Goal: Task Accomplishment & Management: Use online tool/utility

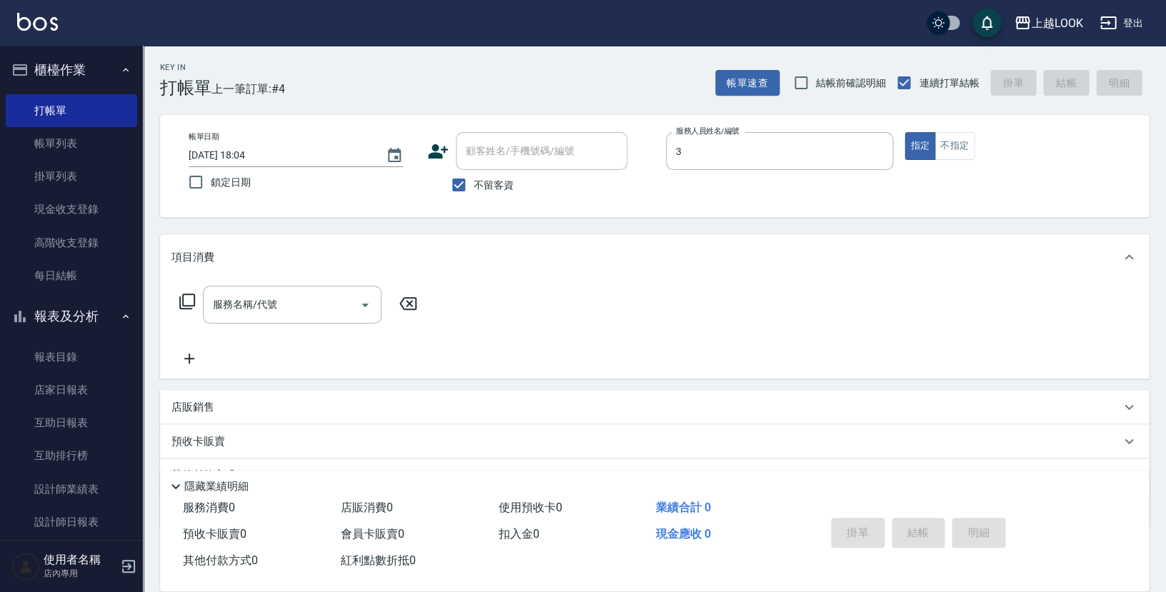
type input "[PERSON_NAME]-3"
type button "true"
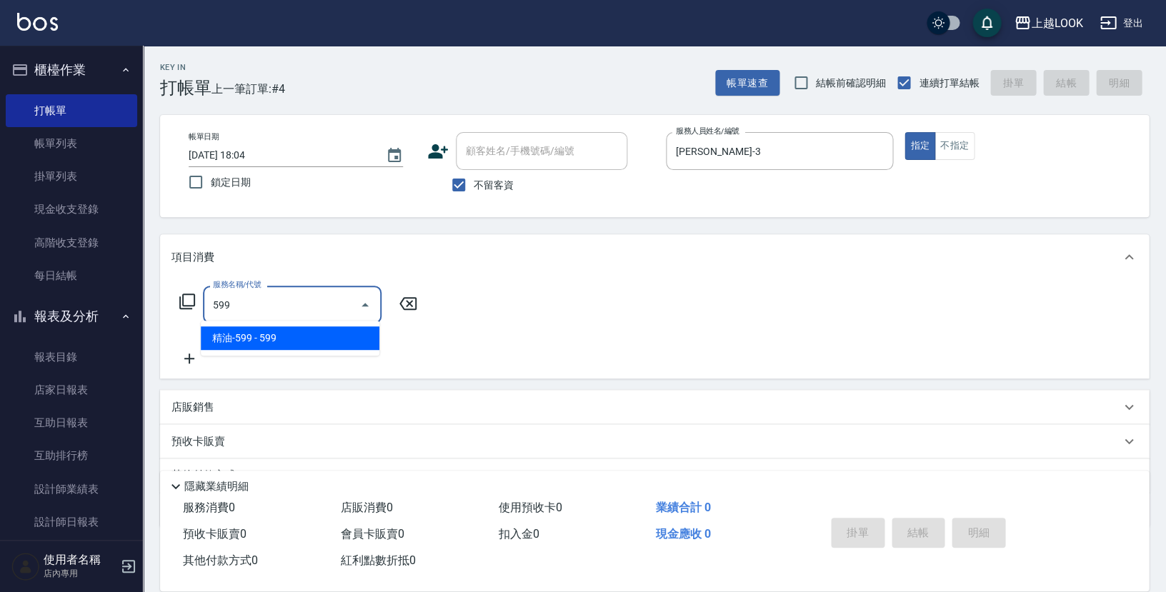
type input "精油-599(0599)"
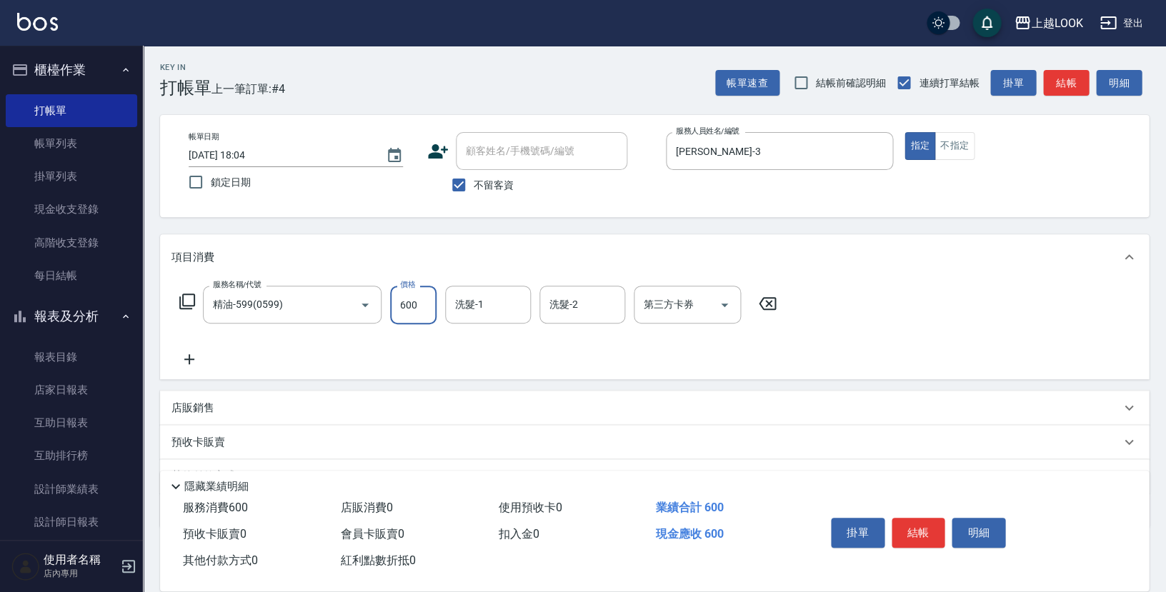
type input "600"
click at [928, 522] on button "結帳" at bounding box center [919, 533] width 54 height 30
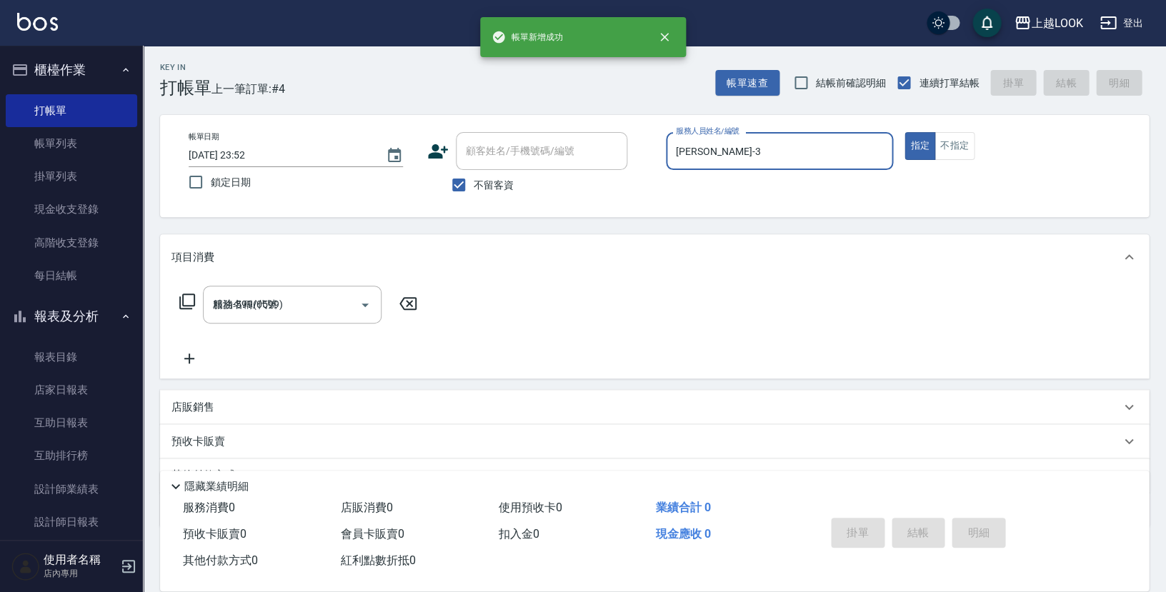
type input "[DATE] 23:52"
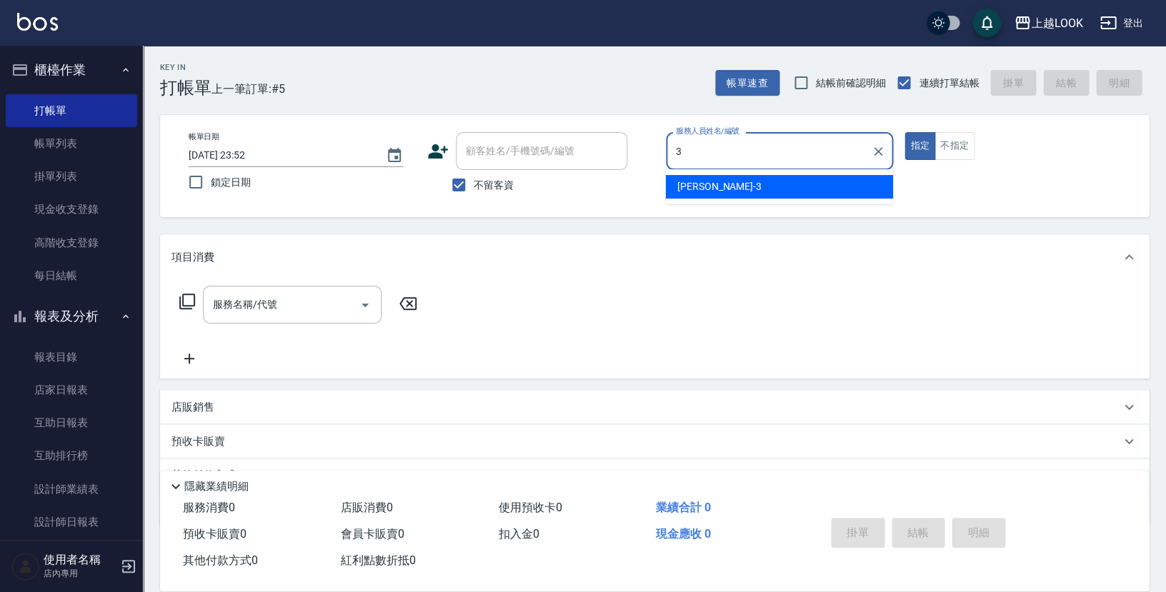
type input "[PERSON_NAME]-3"
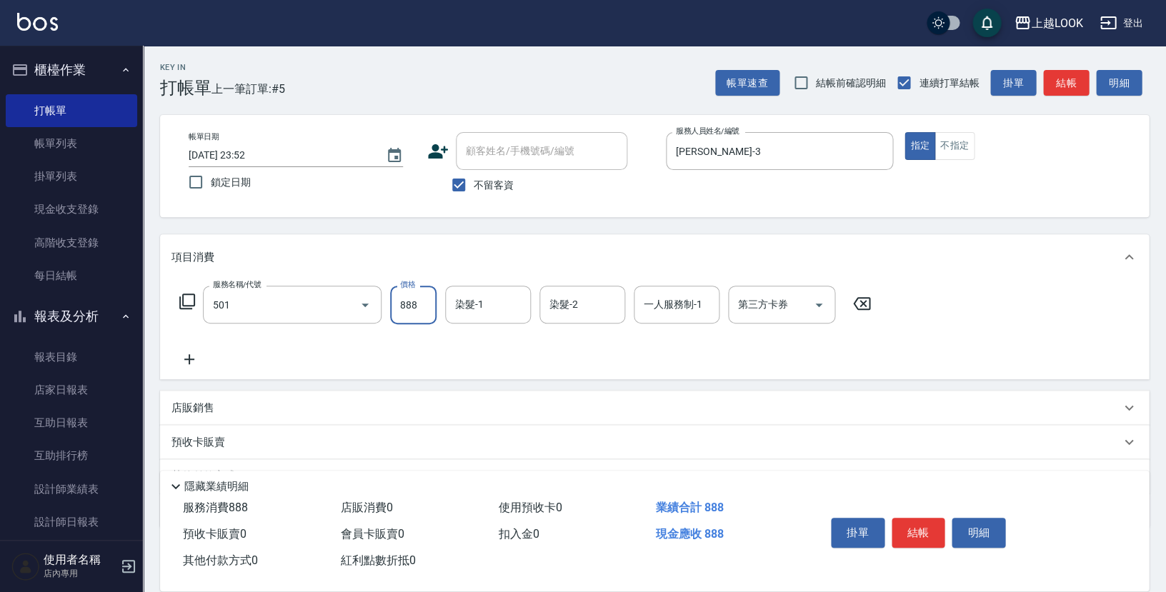
type input "一般染髮(改金額)(501)"
type input "1500"
click at [914, 522] on button "結帳" at bounding box center [919, 533] width 54 height 30
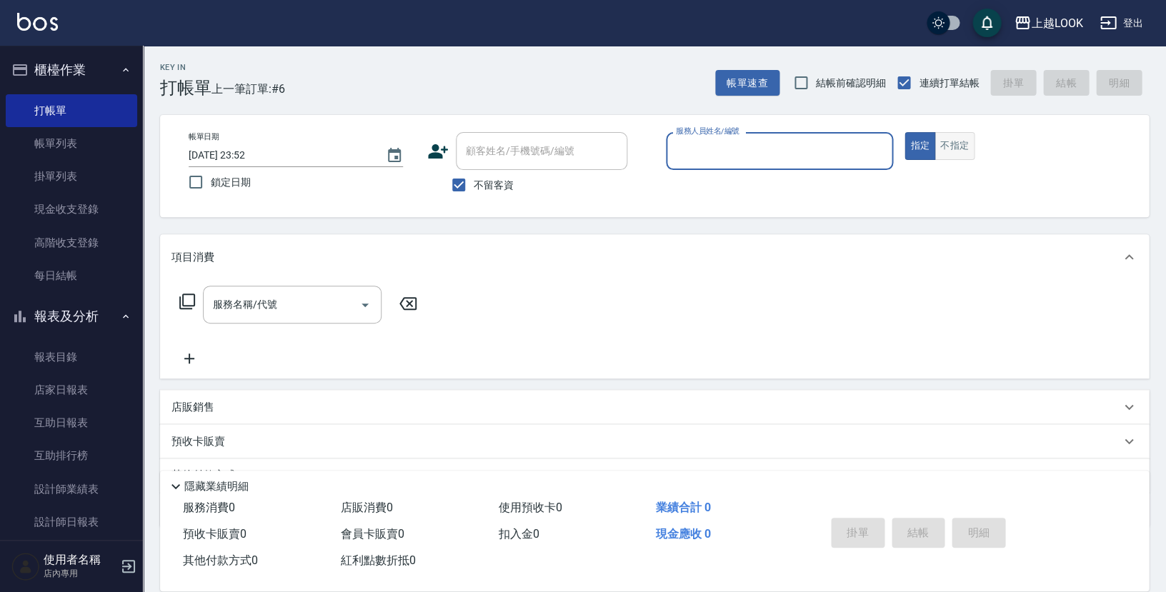
click at [942, 147] on button "不指定" at bounding box center [955, 146] width 40 height 28
click at [803, 155] on input "服務人員姓名/編號" at bounding box center [779, 151] width 214 height 25
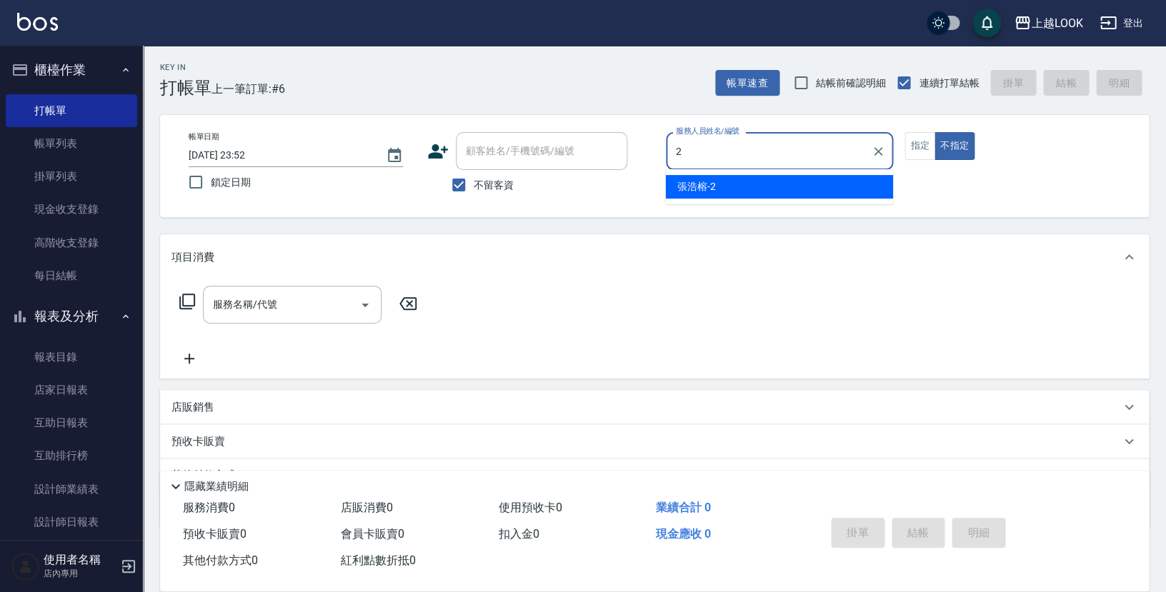
type input "張浩榕-2"
type button "false"
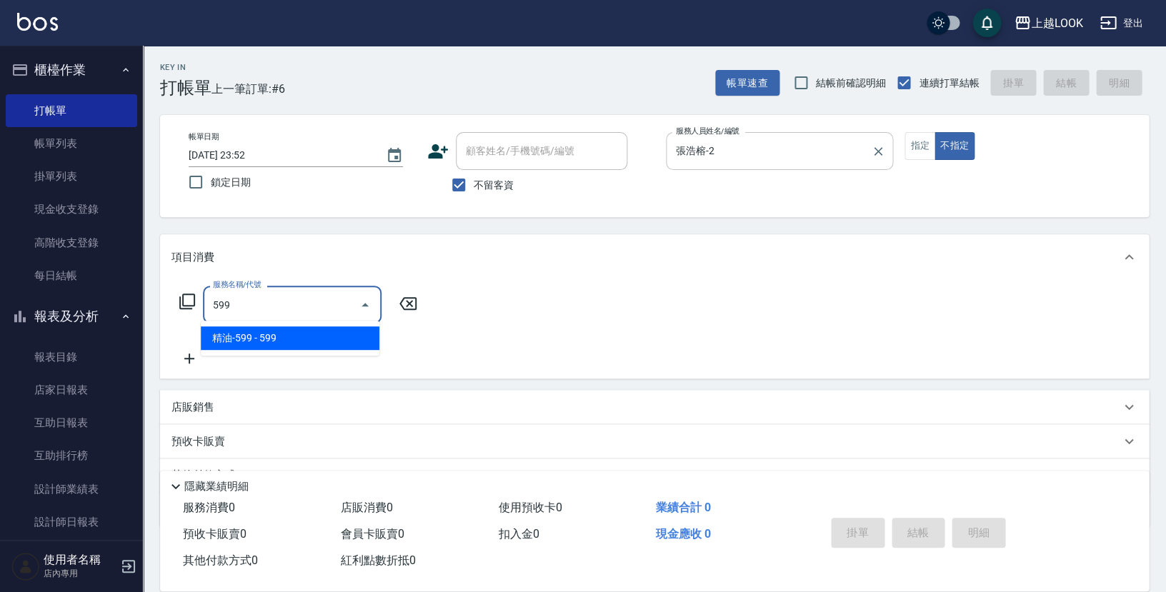
type input "精油-599(0599)"
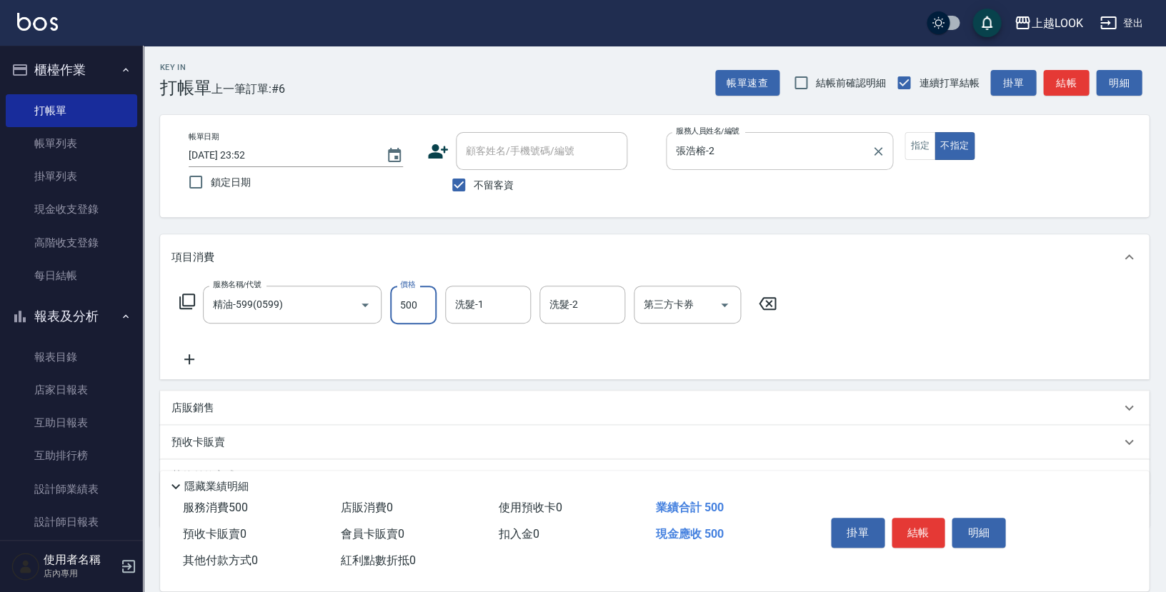
type input "500"
click at [726, 300] on icon "Open" at bounding box center [724, 305] width 17 height 17
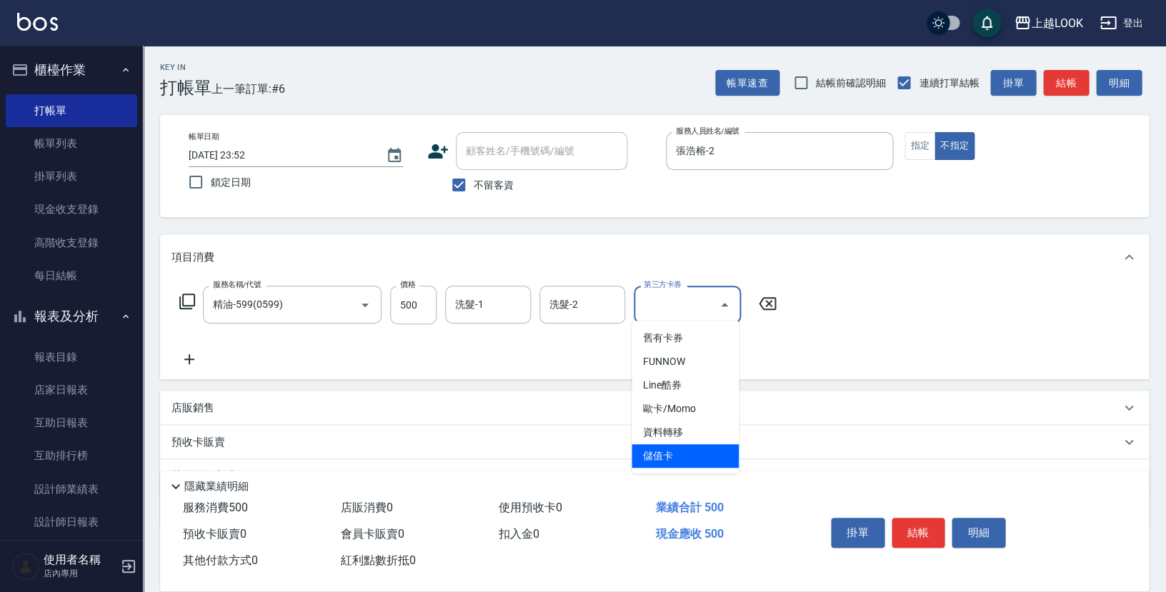
click at [724, 447] on span "儲值卡" at bounding box center [685, 456] width 107 height 24
type input "儲值卡"
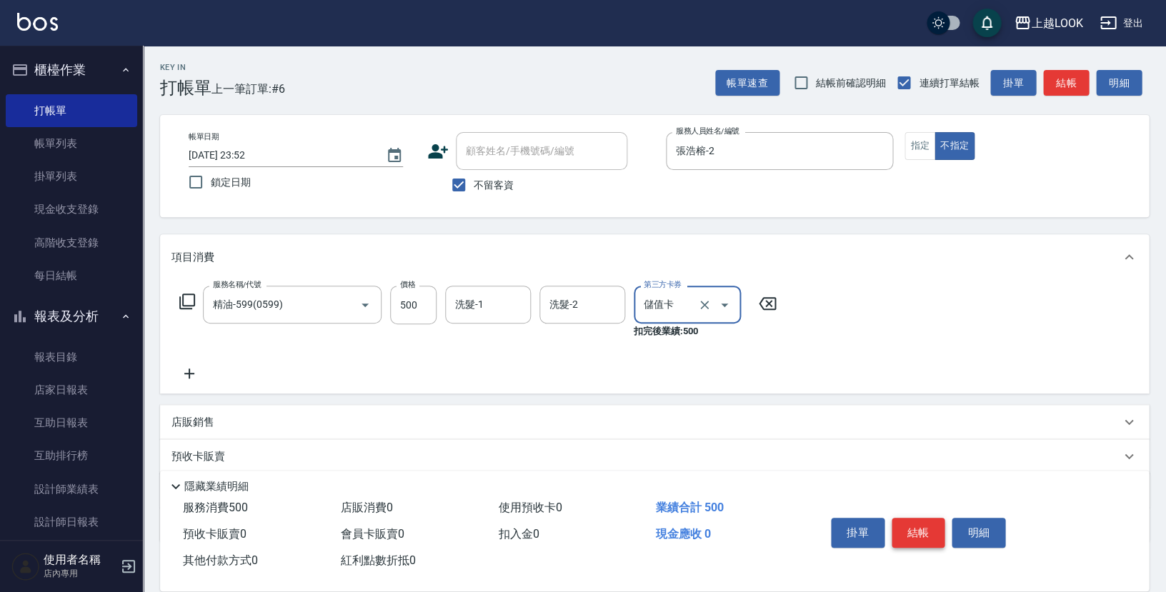
click at [912, 530] on button "結帳" at bounding box center [919, 533] width 54 height 30
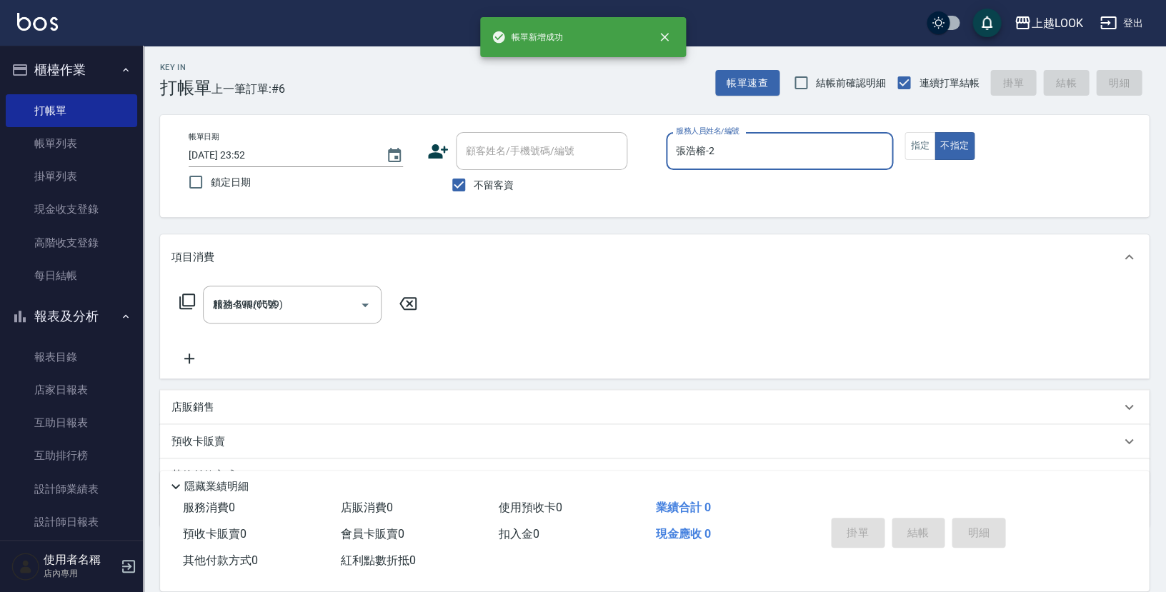
type input "[DATE] 23:53"
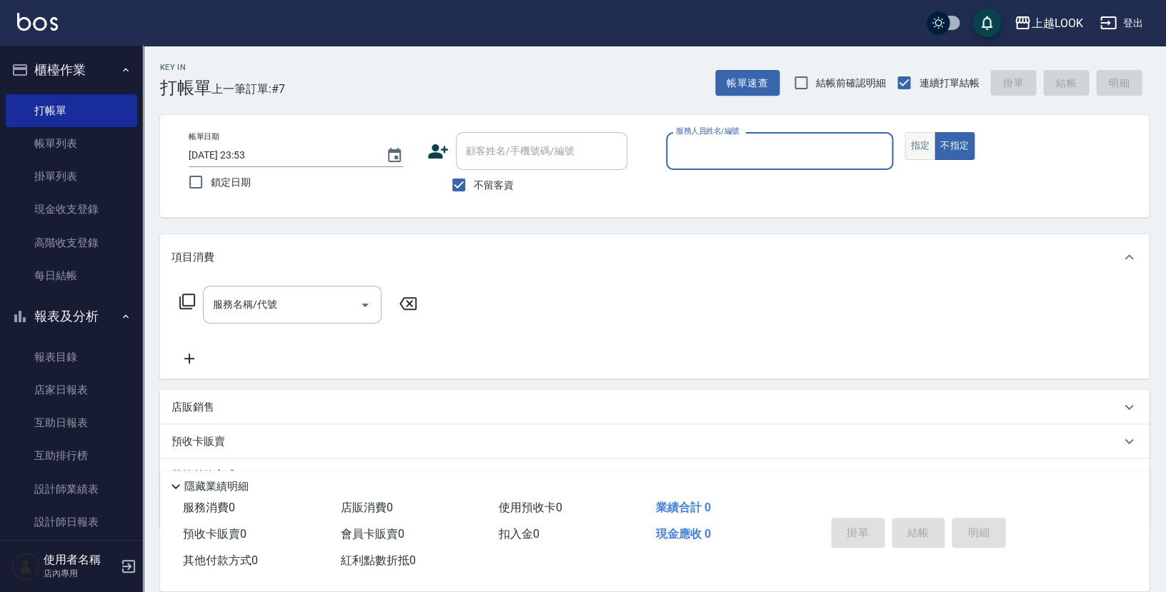
click at [919, 141] on button "指定" at bounding box center [920, 146] width 31 height 28
click at [841, 144] on input "服務人員姓名/編號" at bounding box center [779, 151] width 214 height 25
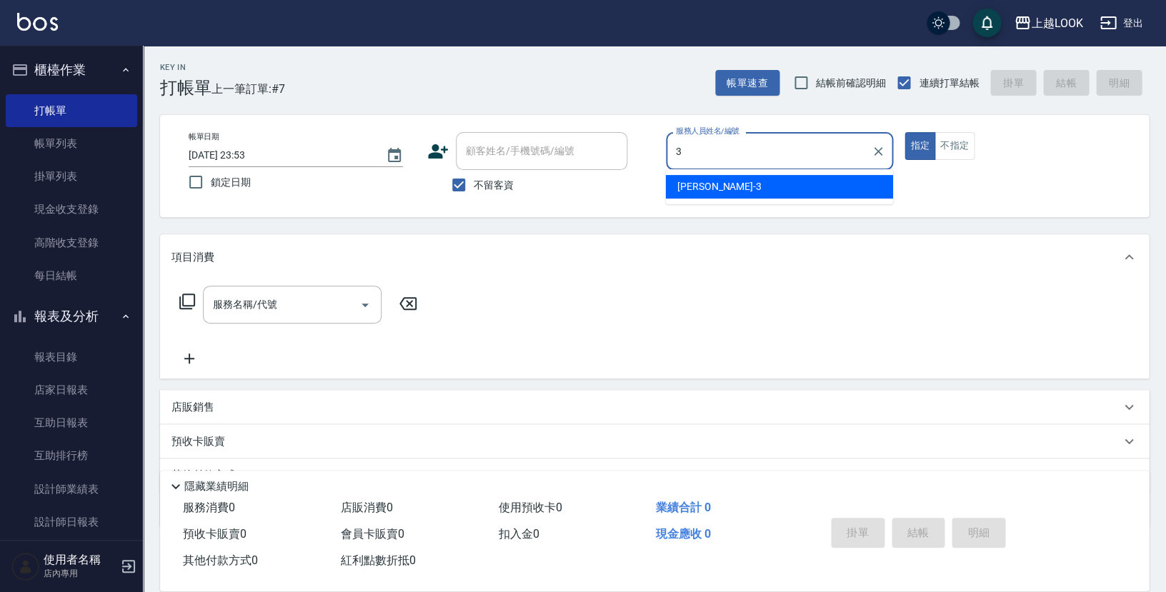
type input "[PERSON_NAME]-3"
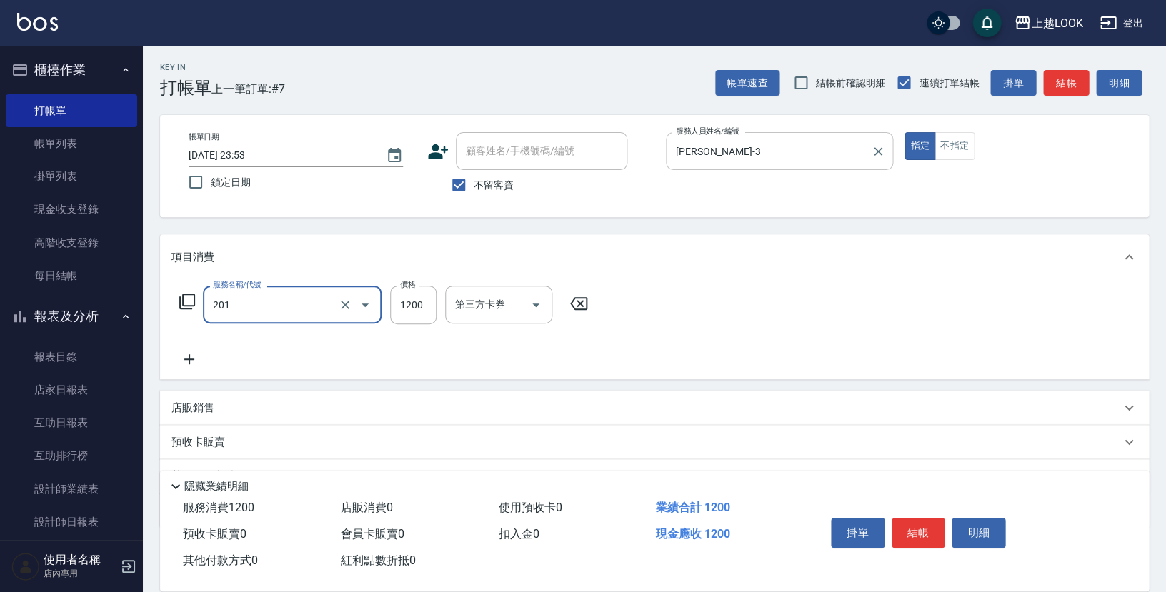
type input "一般燙(改金額)(201)"
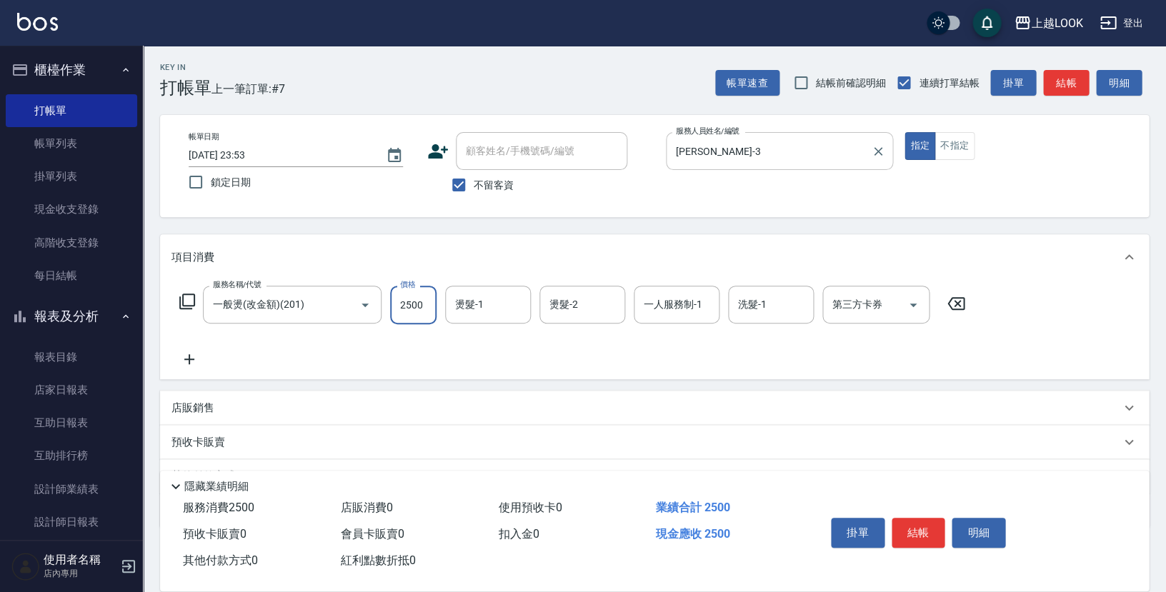
type input "2500"
click at [918, 532] on button "結帳" at bounding box center [919, 533] width 54 height 30
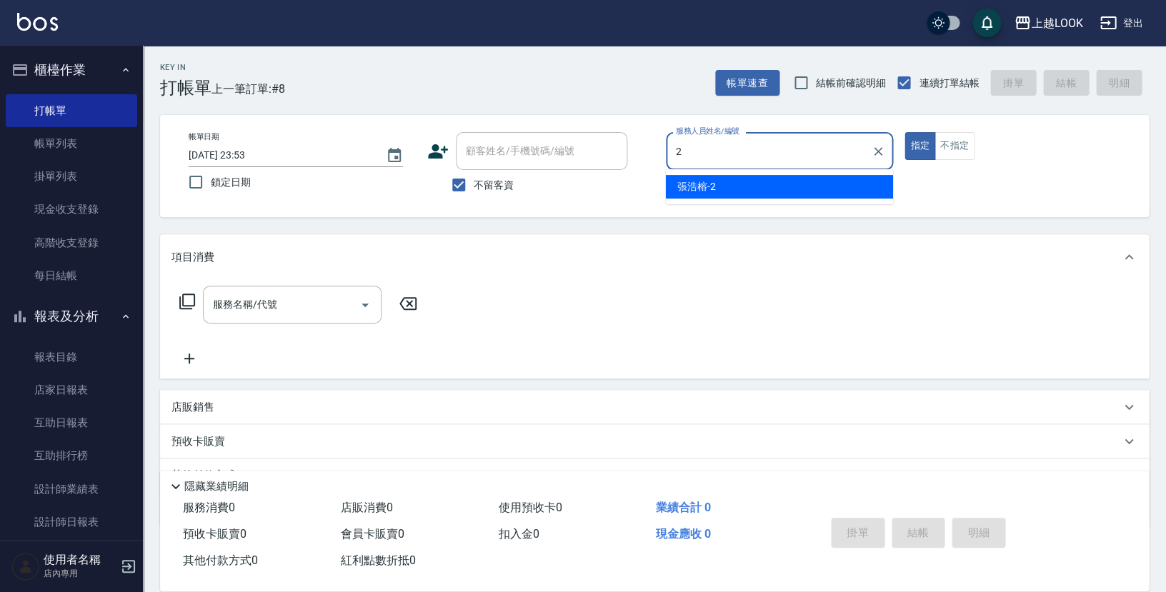
type input "張浩榕-2"
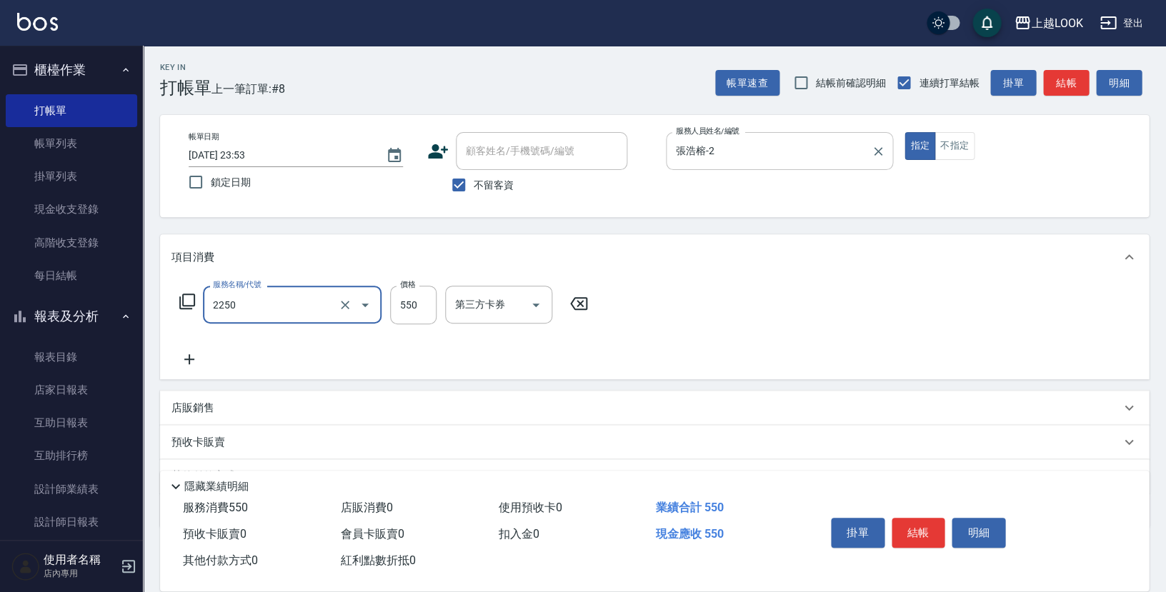
type input "B剪髮套餐(2250)"
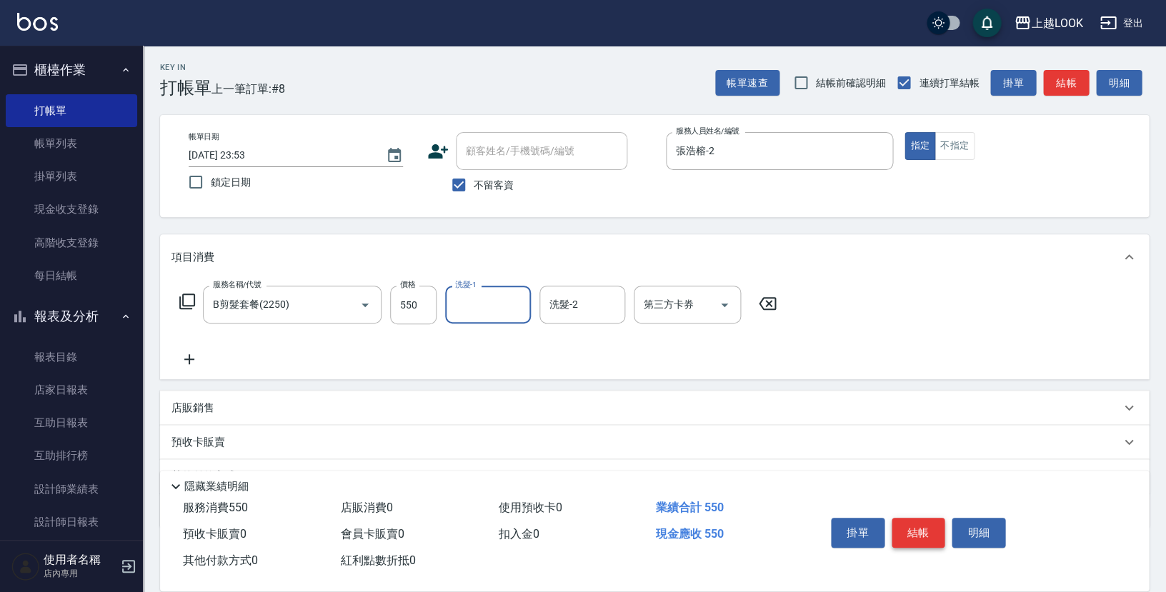
click at [913, 522] on button "結帳" at bounding box center [919, 533] width 54 height 30
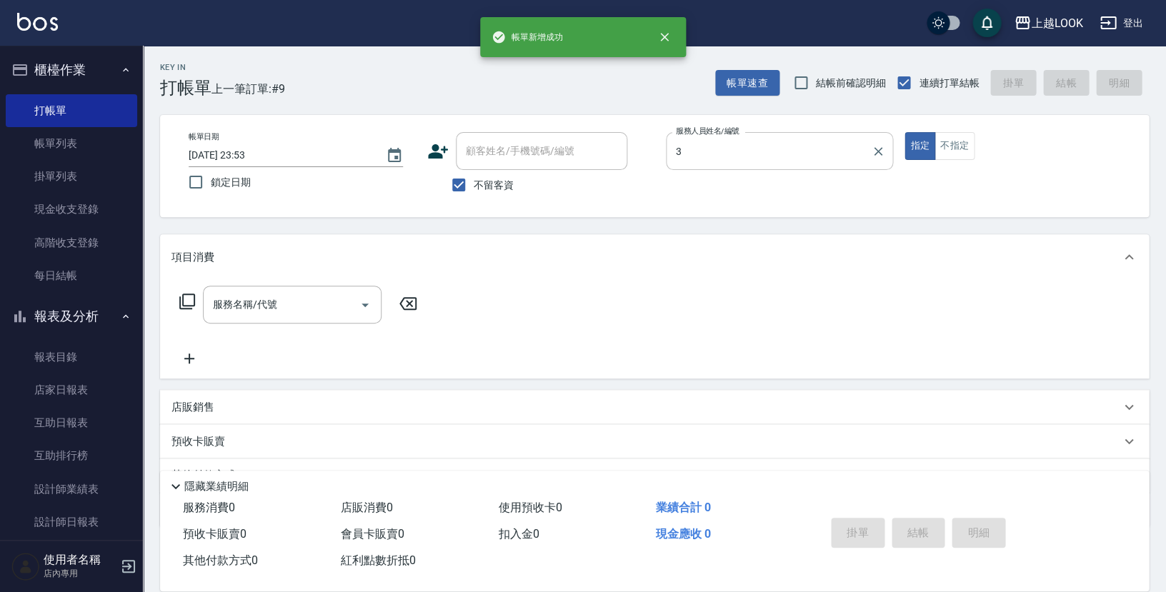
type input "[PERSON_NAME]-3"
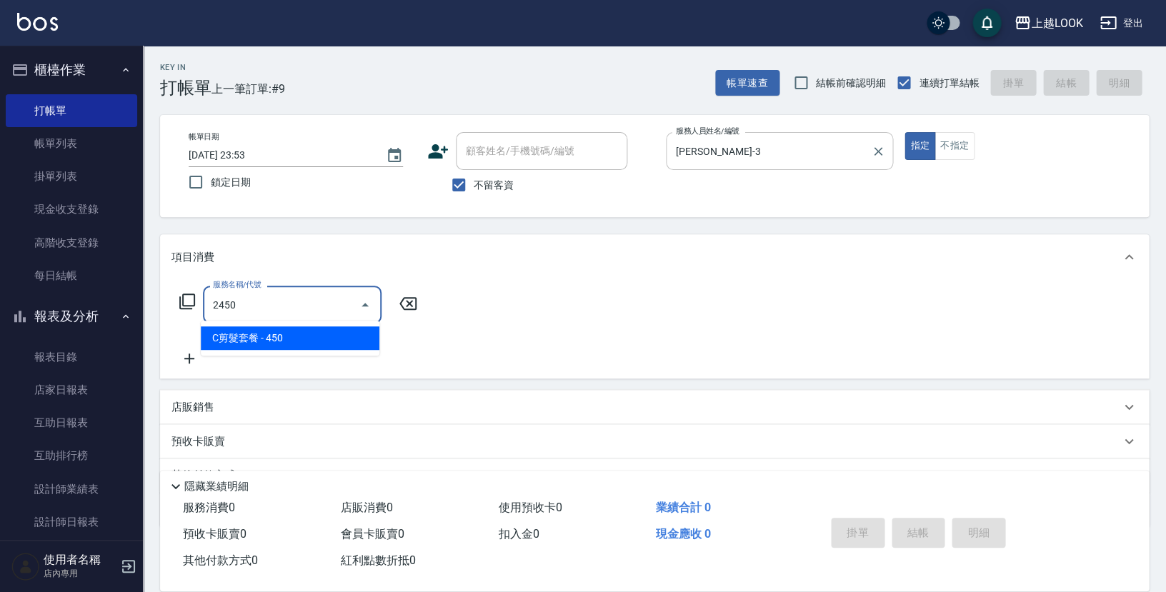
type input "C剪髮套餐(2450)"
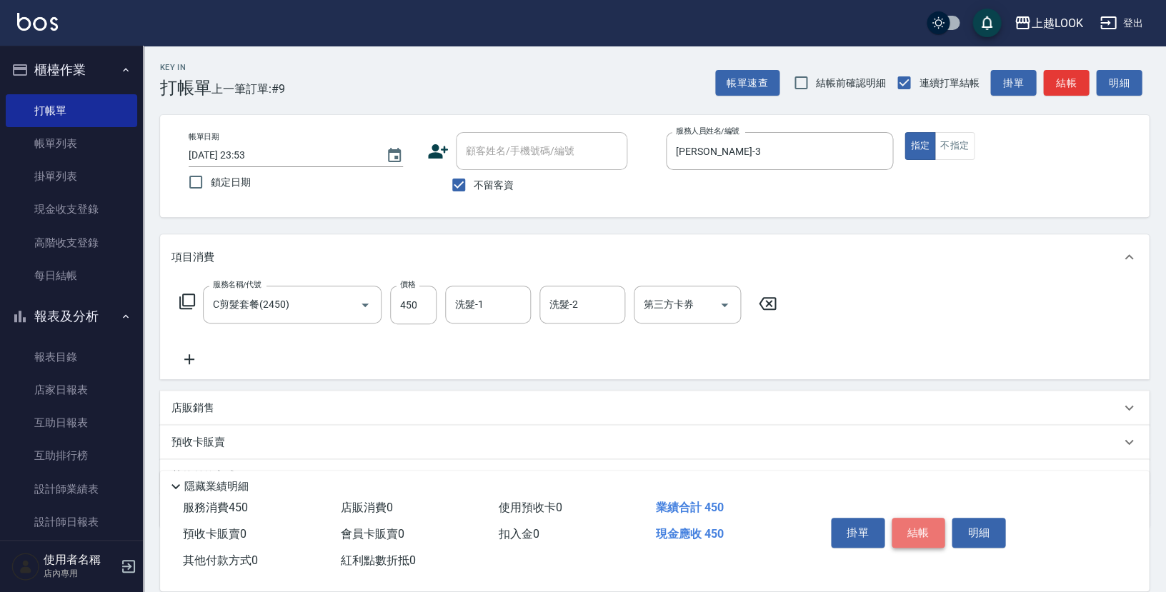
click at [929, 535] on button "結帳" at bounding box center [919, 533] width 54 height 30
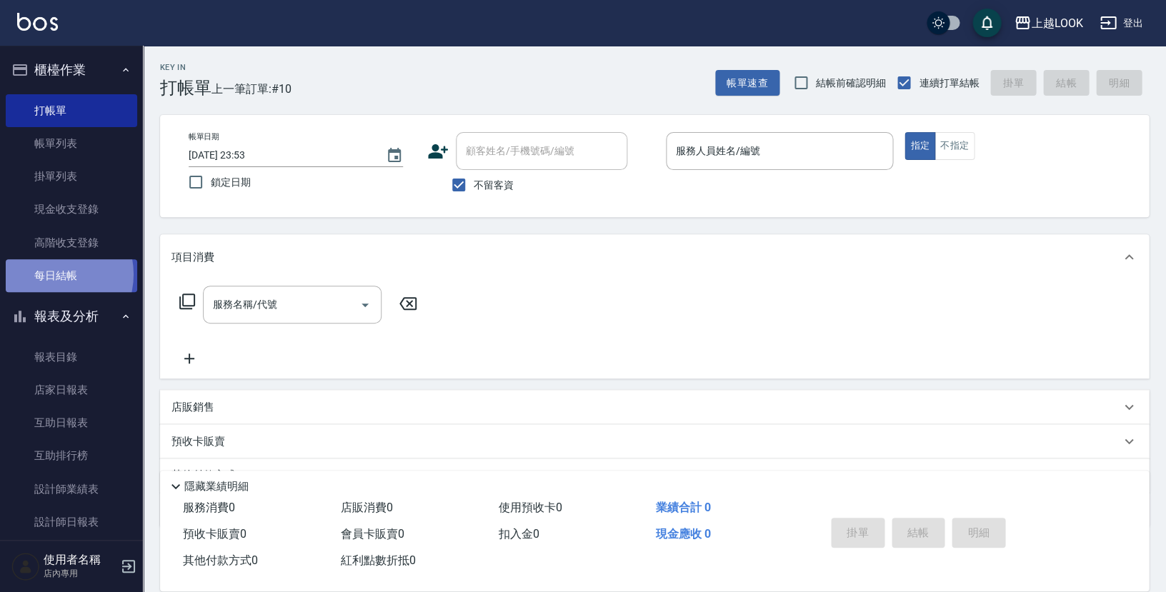
click at [53, 270] on link "每日結帳" at bounding box center [71, 275] width 131 height 33
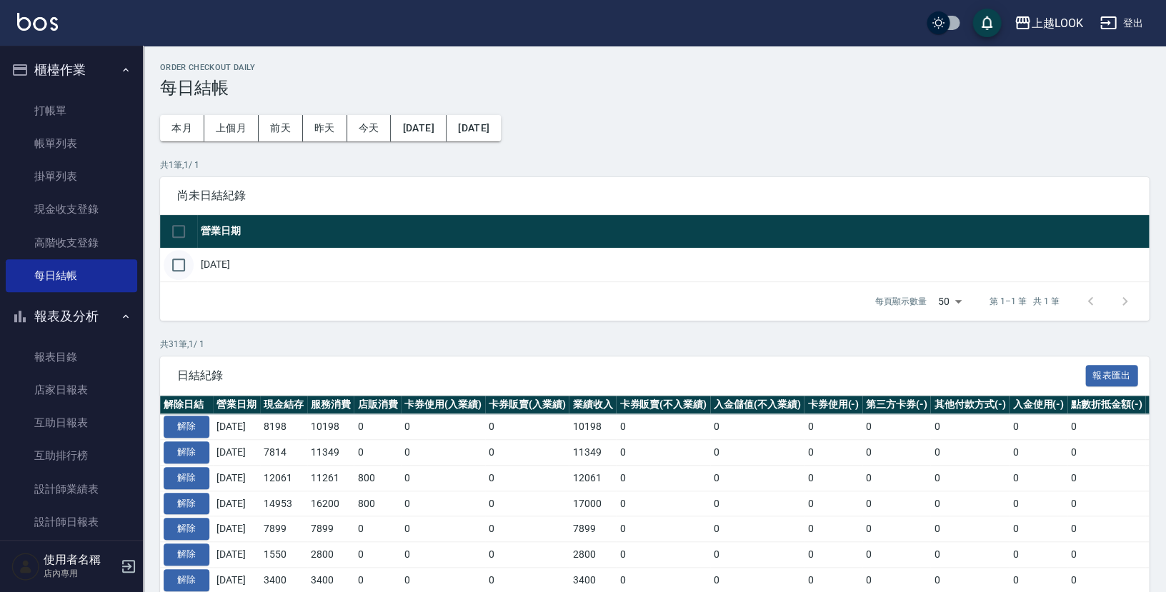
click at [180, 260] on input "checkbox" at bounding box center [179, 265] width 30 height 30
checkbox input "true"
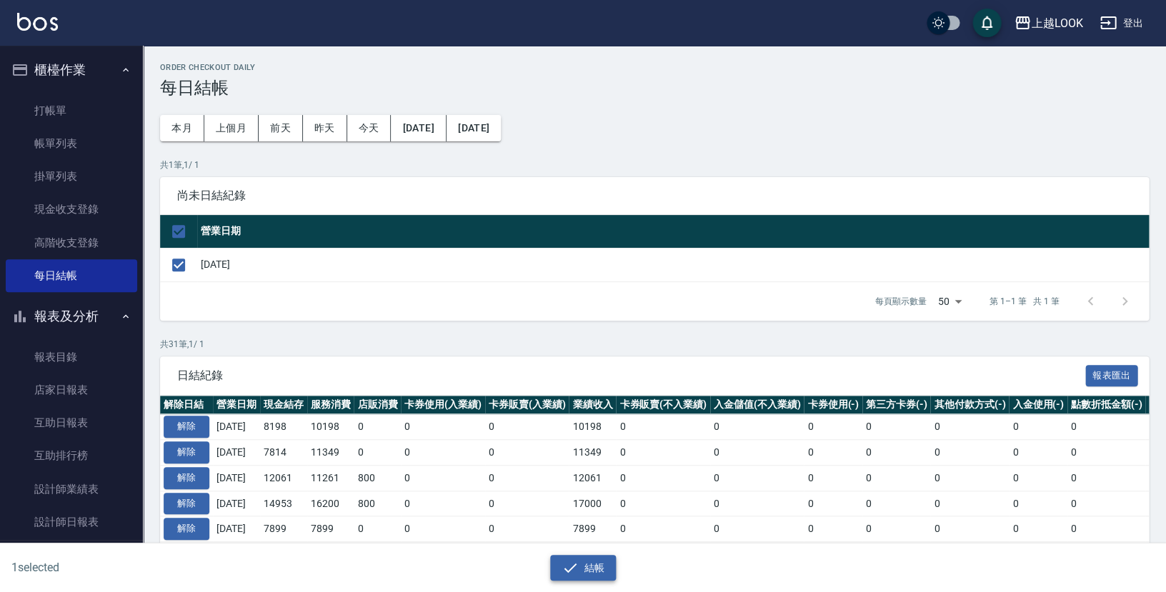
click at [589, 564] on button "結帳" at bounding box center [583, 568] width 66 height 26
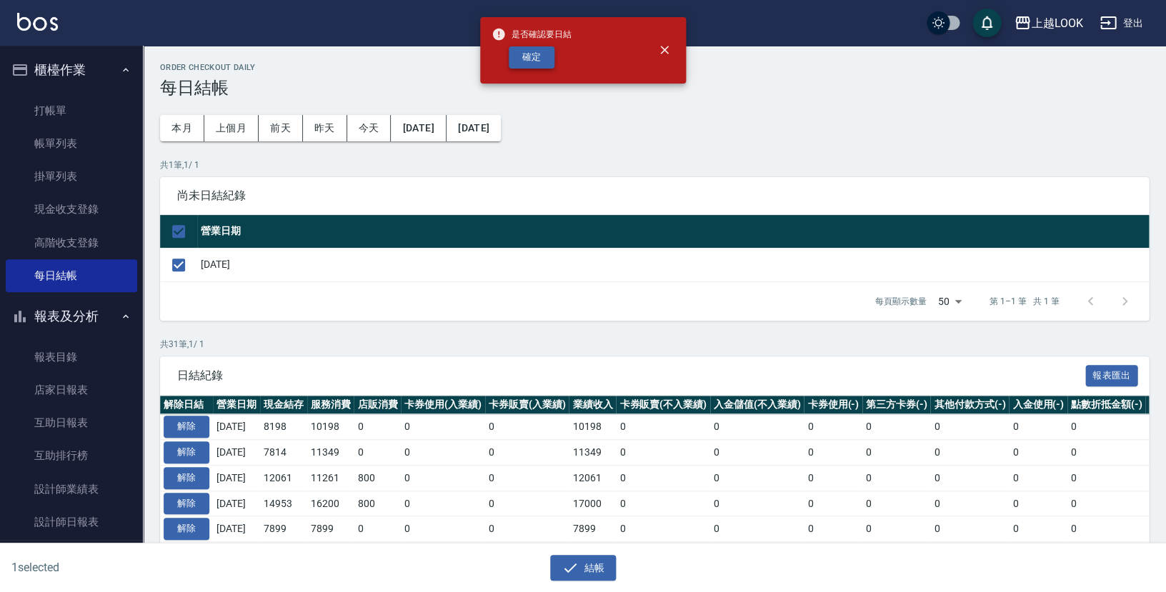
click at [533, 51] on button "確定" at bounding box center [532, 57] width 46 height 22
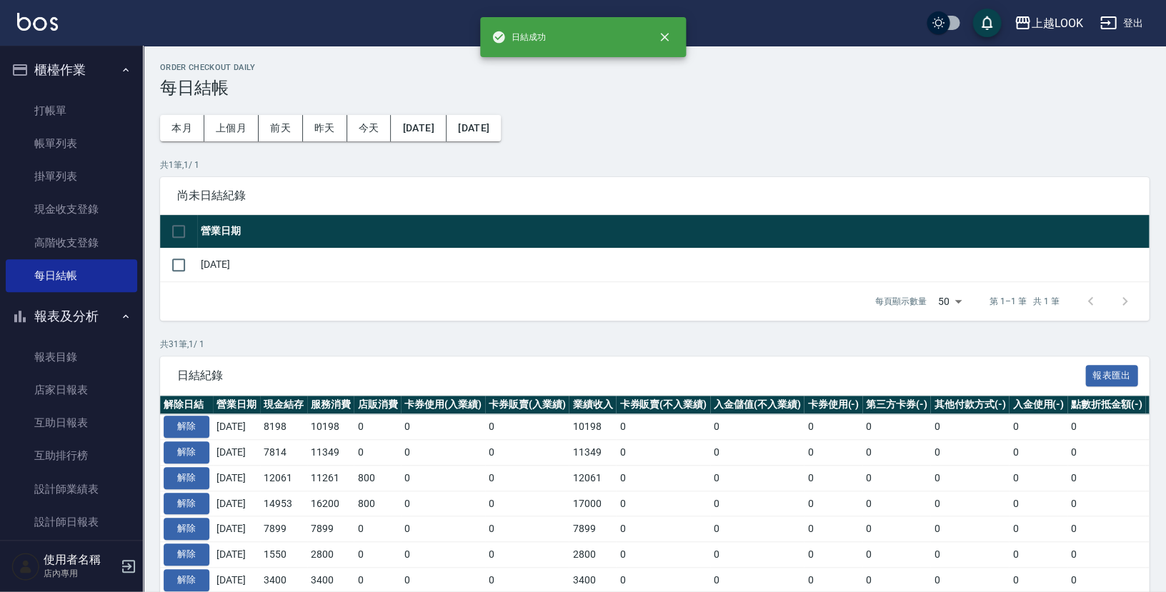
checkbox input "false"
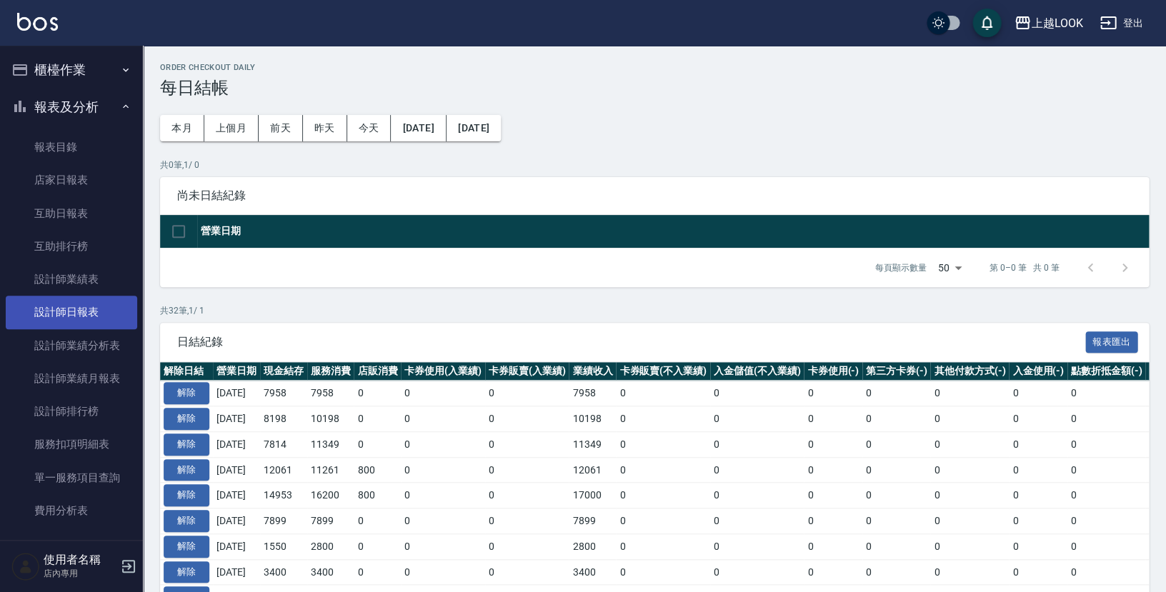
click at [77, 312] on link "設計師日報表" at bounding box center [71, 312] width 131 height 33
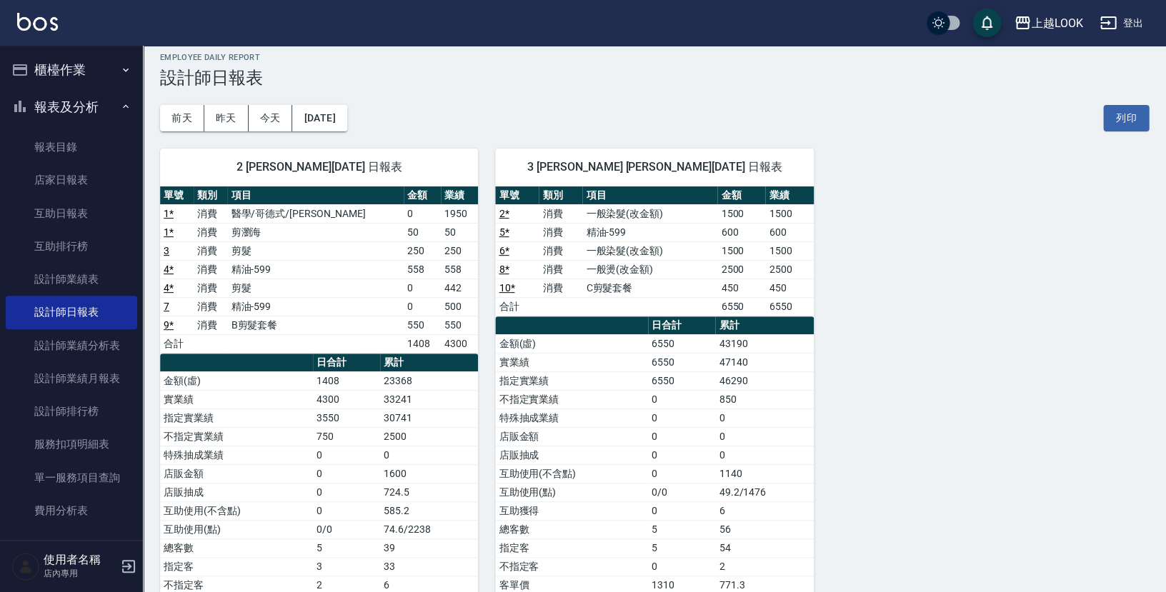
scroll to position [13, 0]
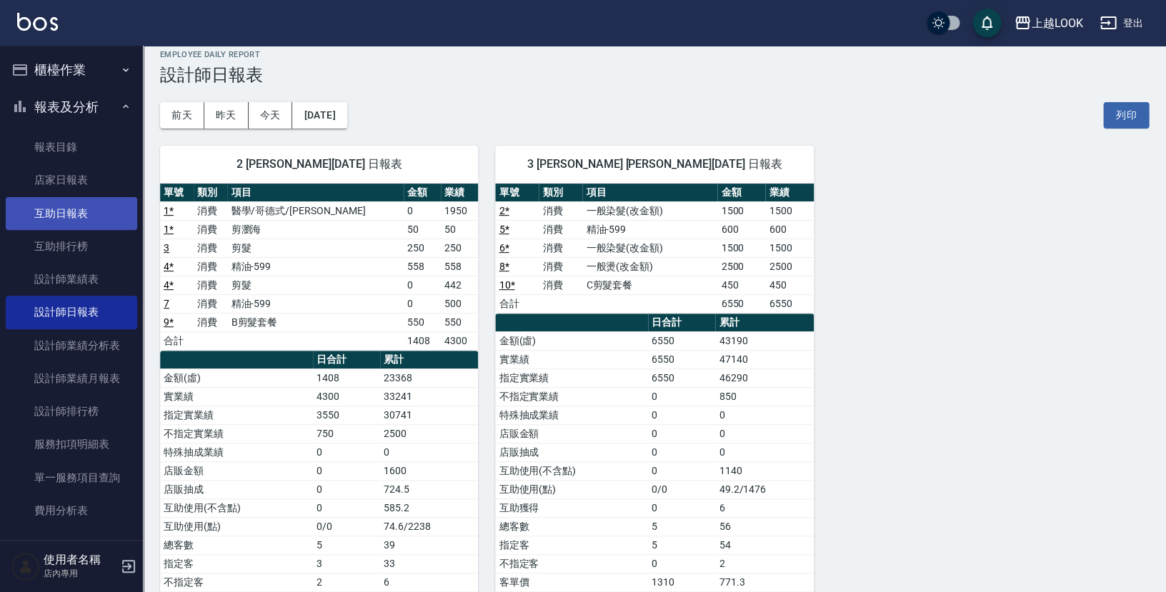
click at [58, 210] on link "互助日報表" at bounding box center [71, 213] width 131 height 33
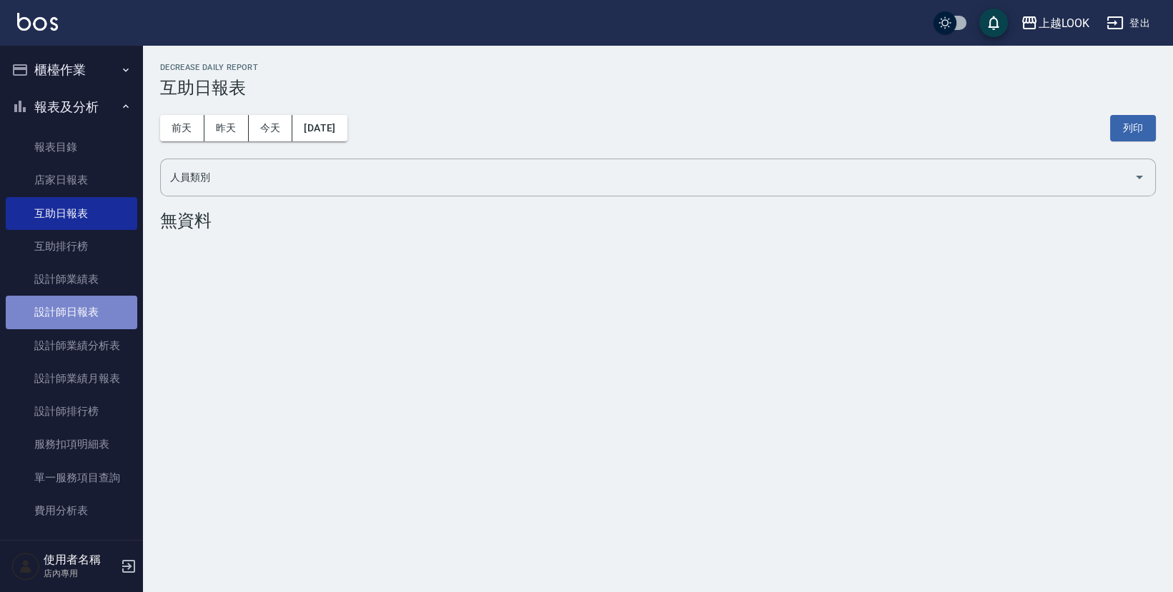
click at [113, 300] on link "設計師日報表" at bounding box center [71, 312] width 131 height 33
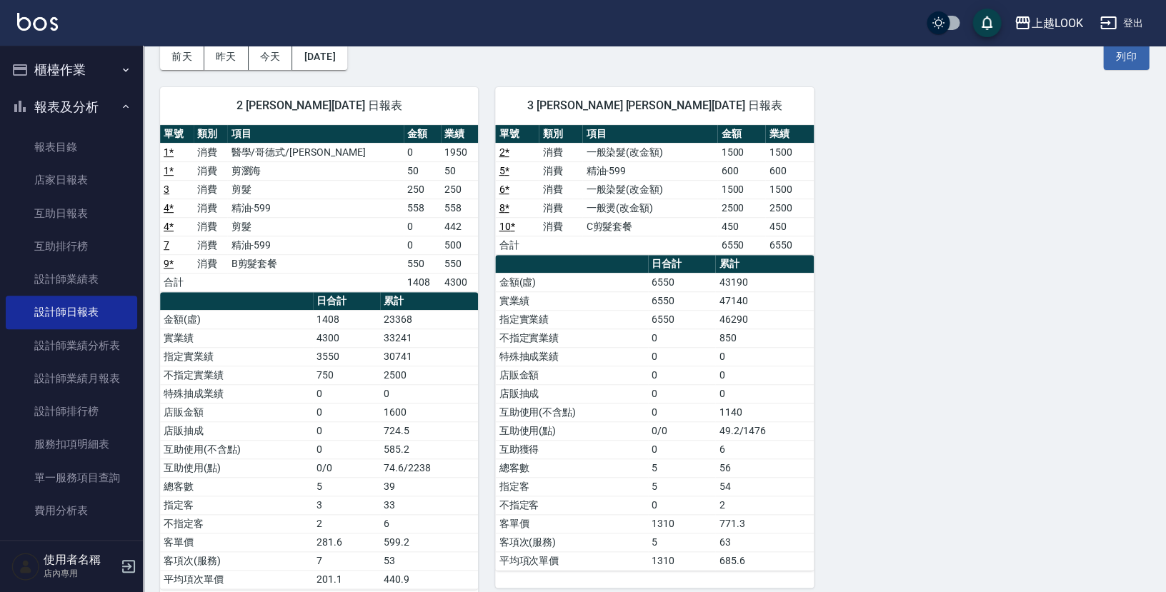
scroll to position [96, 0]
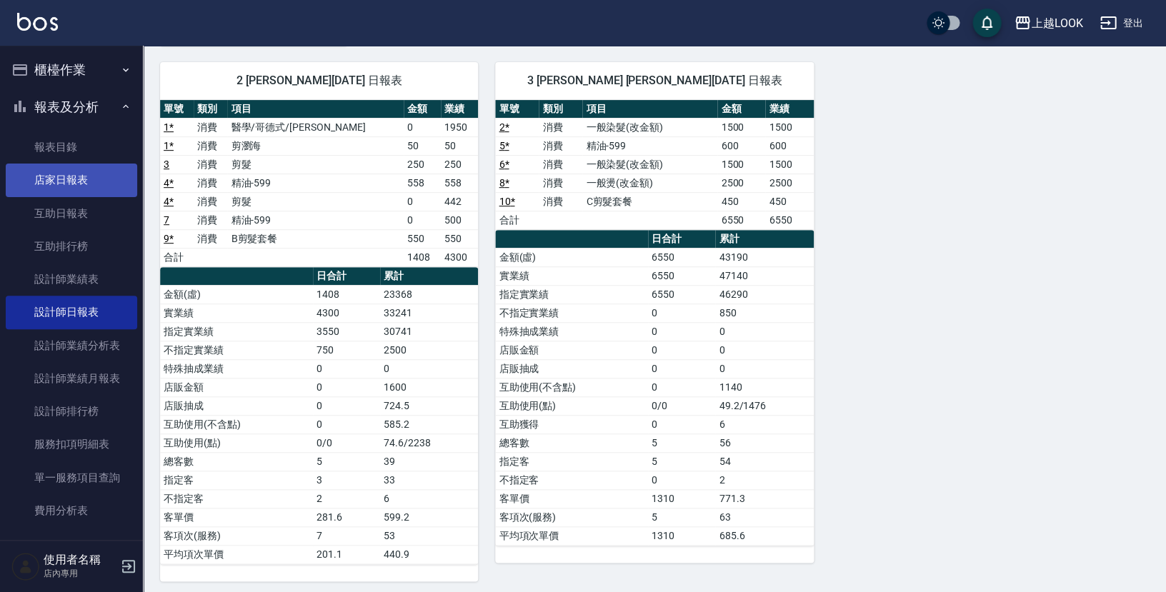
click at [60, 182] on link "店家日報表" at bounding box center [71, 180] width 131 height 33
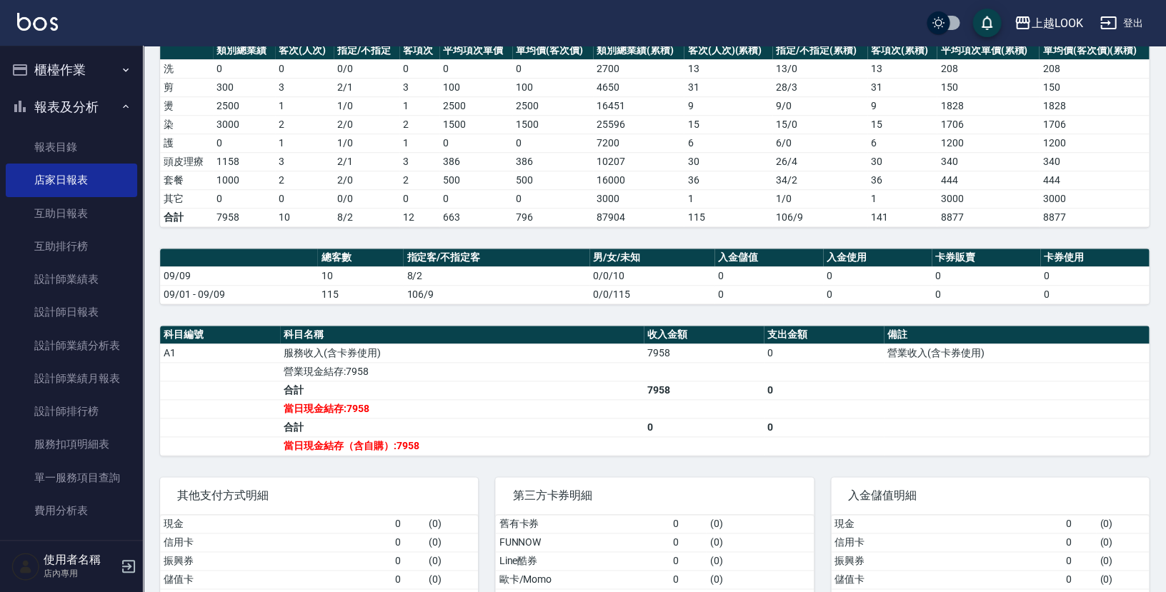
scroll to position [207, 0]
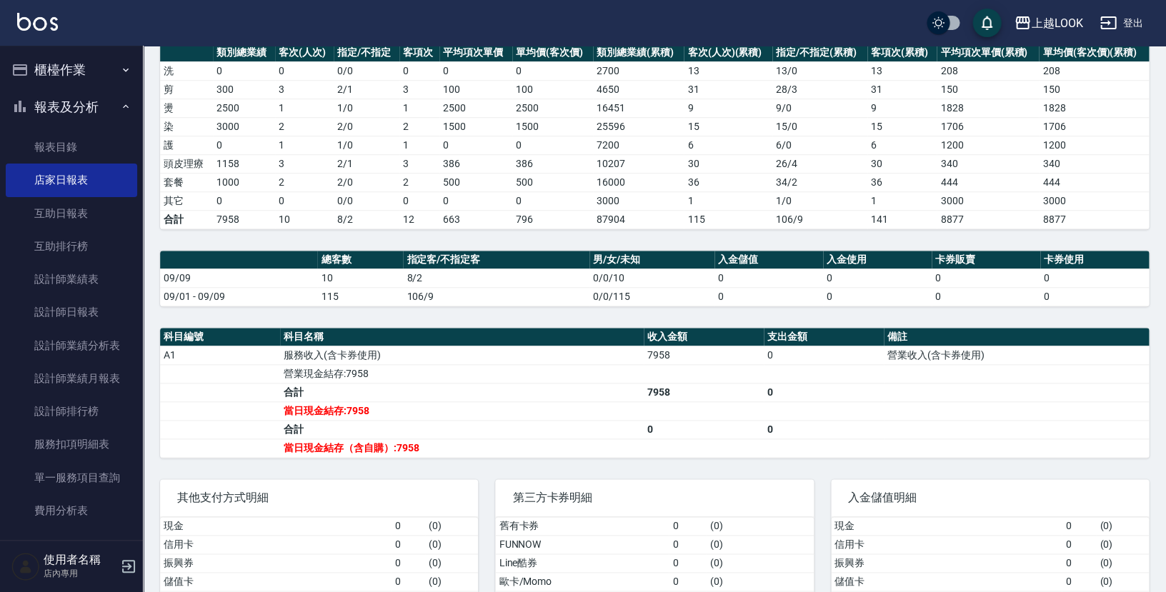
click at [60, 62] on button "櫃檯作業" at bounding box center [71, 69] width 131 height 37
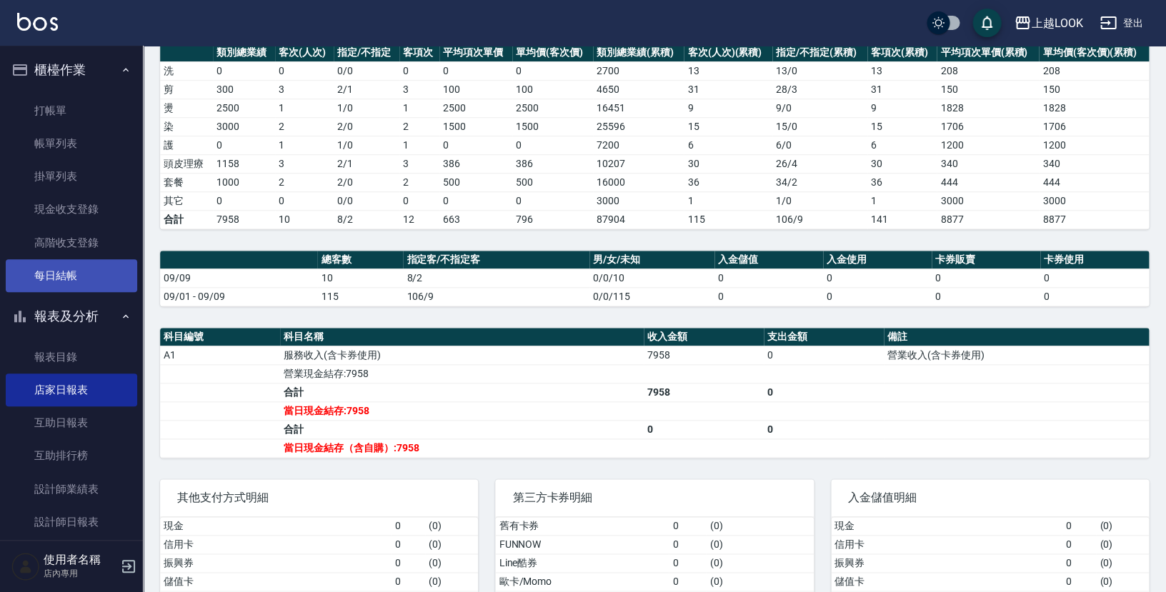
click at [91, 267] on link "每日結帳" at bounding box center [71, 275] width 131 height 33
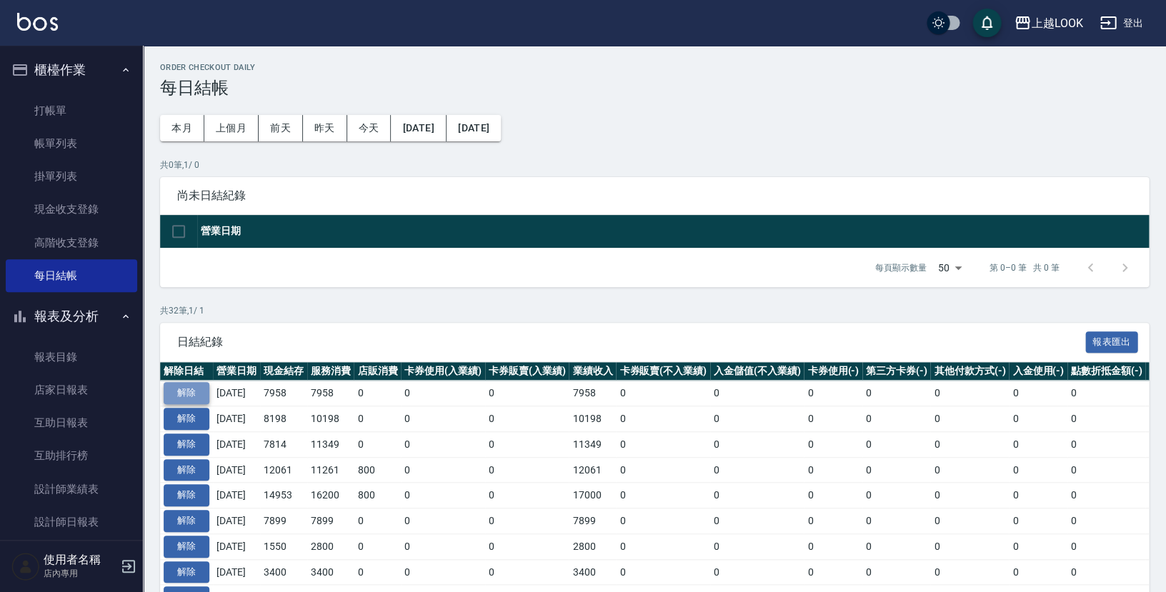
click at [200, 390] on button "解除" at bounding box center [187, 393] width 46 height 22
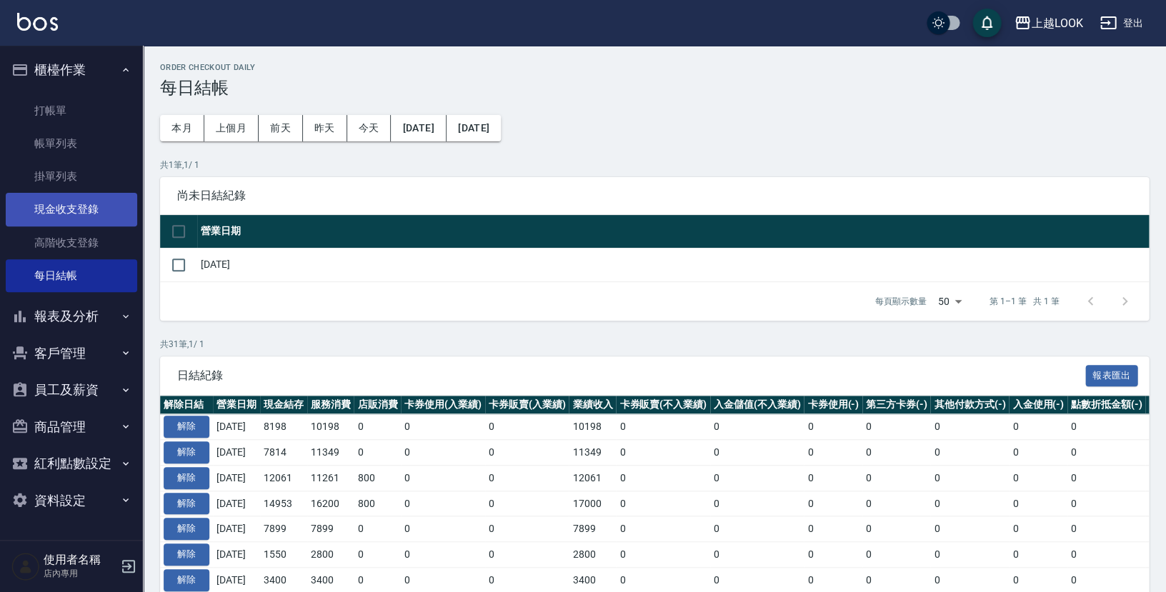
click at [82, 209] on link "現金收支登錄" at bounding box center [71, 209] width 131 height 33
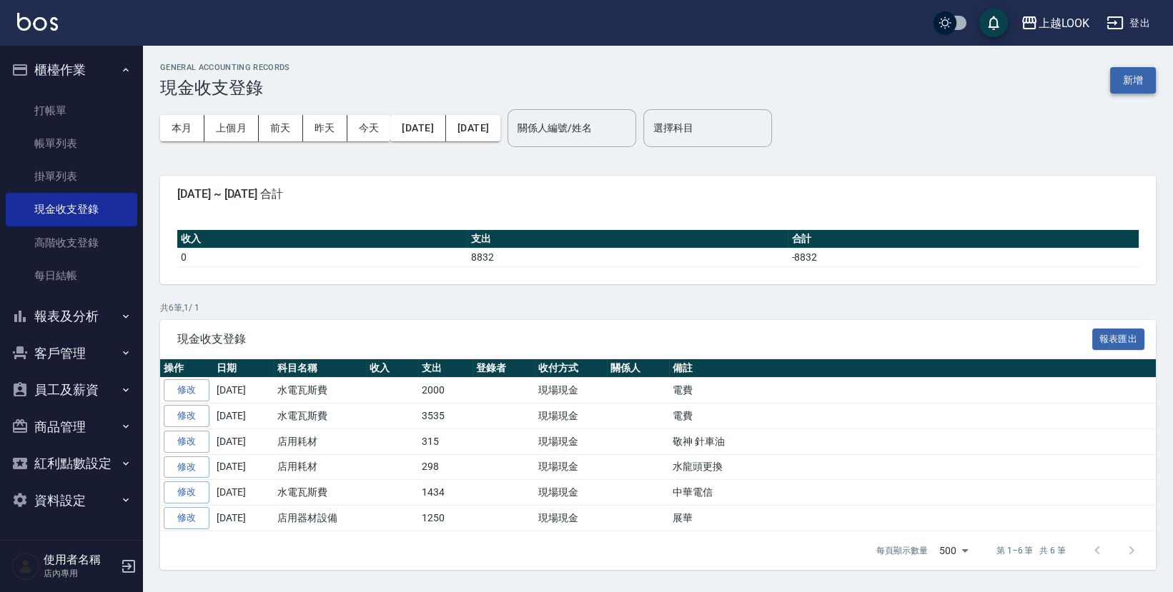
click at [1142, 76] on button "新增" at bounding box center [1133, 80] width 46 height 26
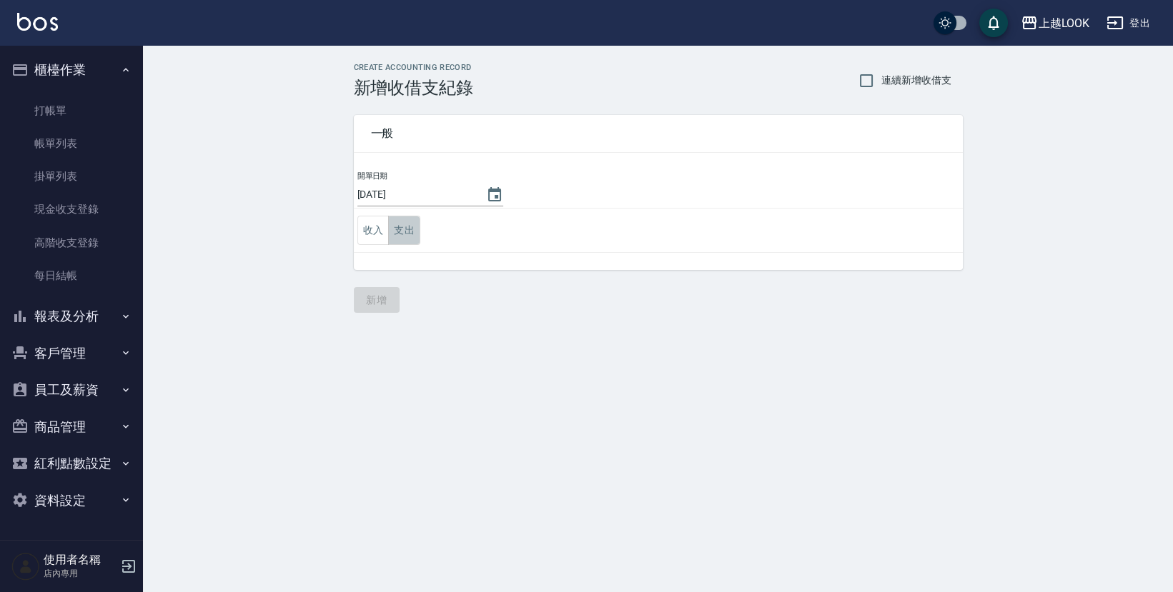
click at [412, 228] on button "支出" at bounding box center [404, 230] width 32 height 29
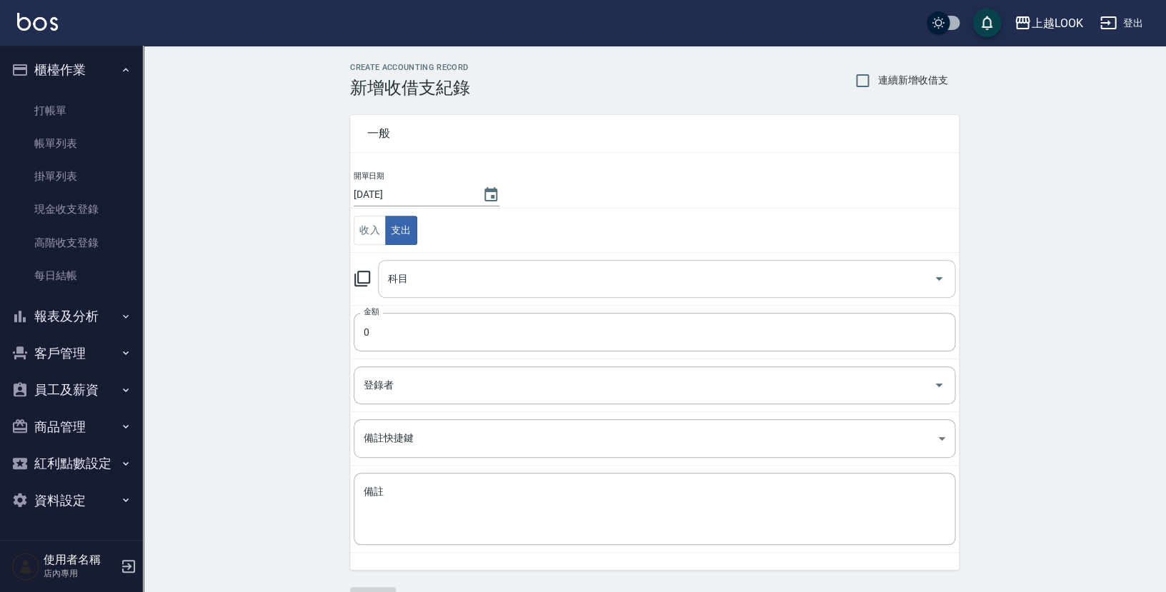
click at [427, 276] on input "科目" at bounding box center [655, 279] width 543 height 25
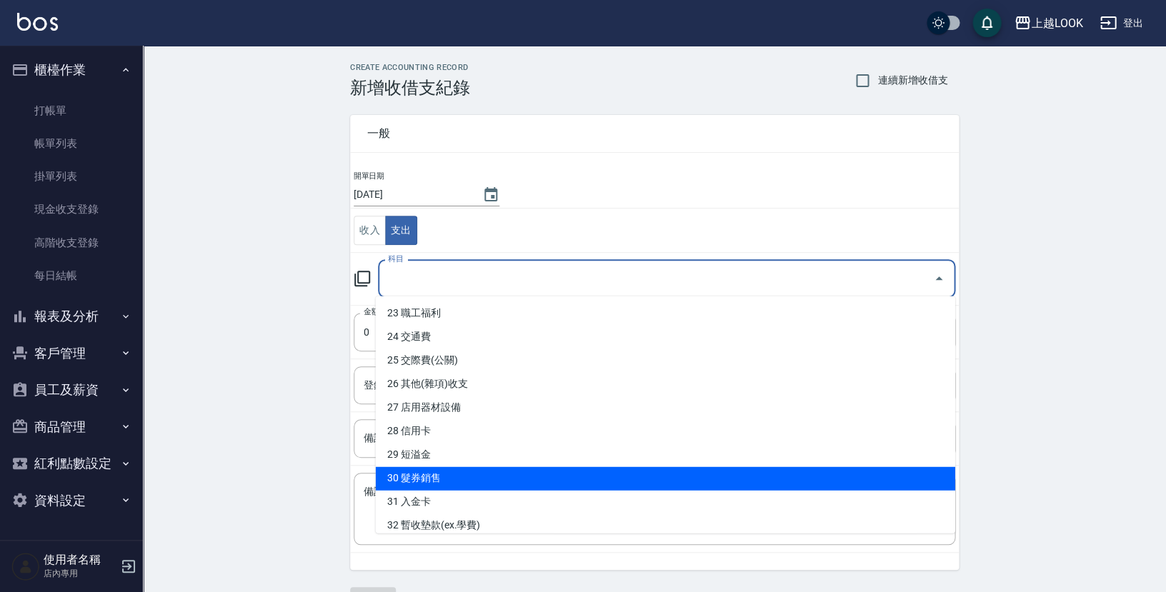
scroll to position [653, 0]
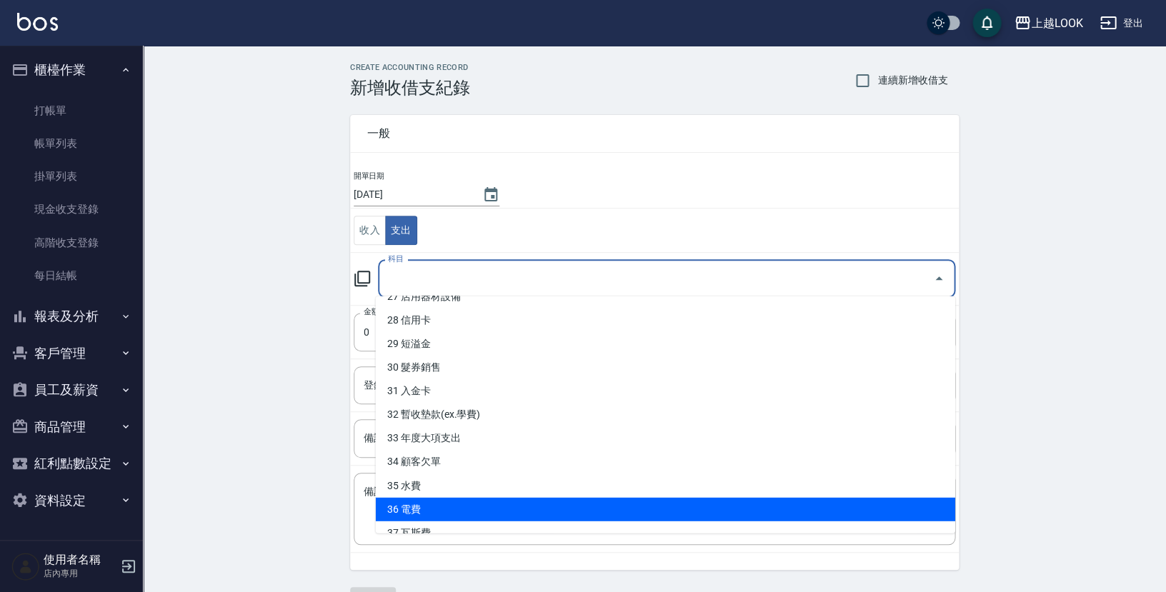
click at [475, 500] on li "36 電費" at bounding box center [666, 510] width 580 height 24
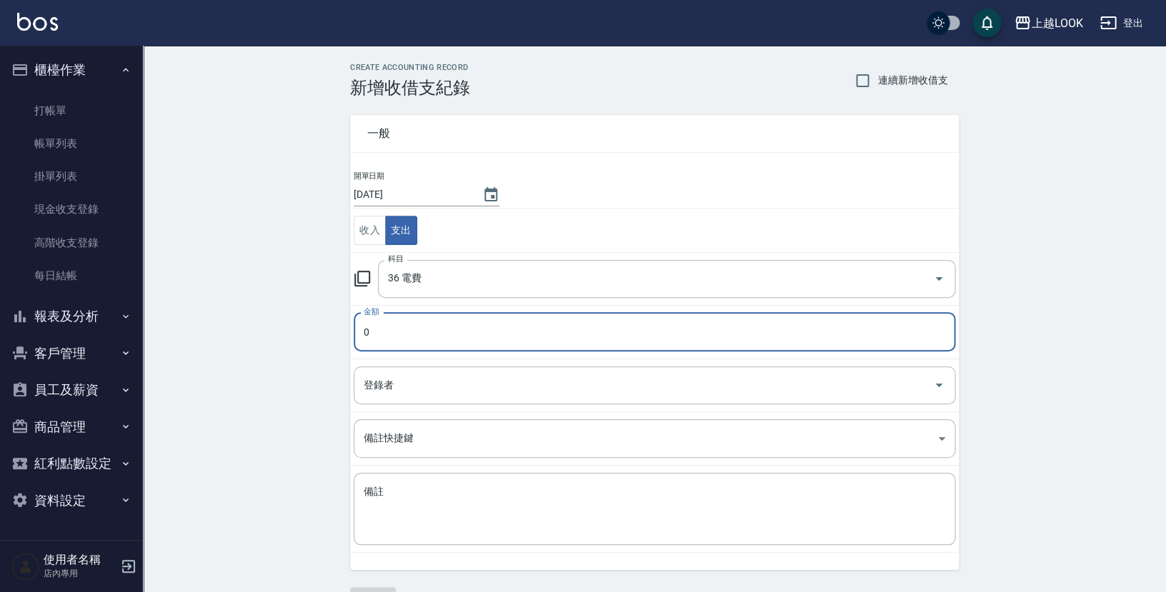
type input "36 電費"
type input "5000"
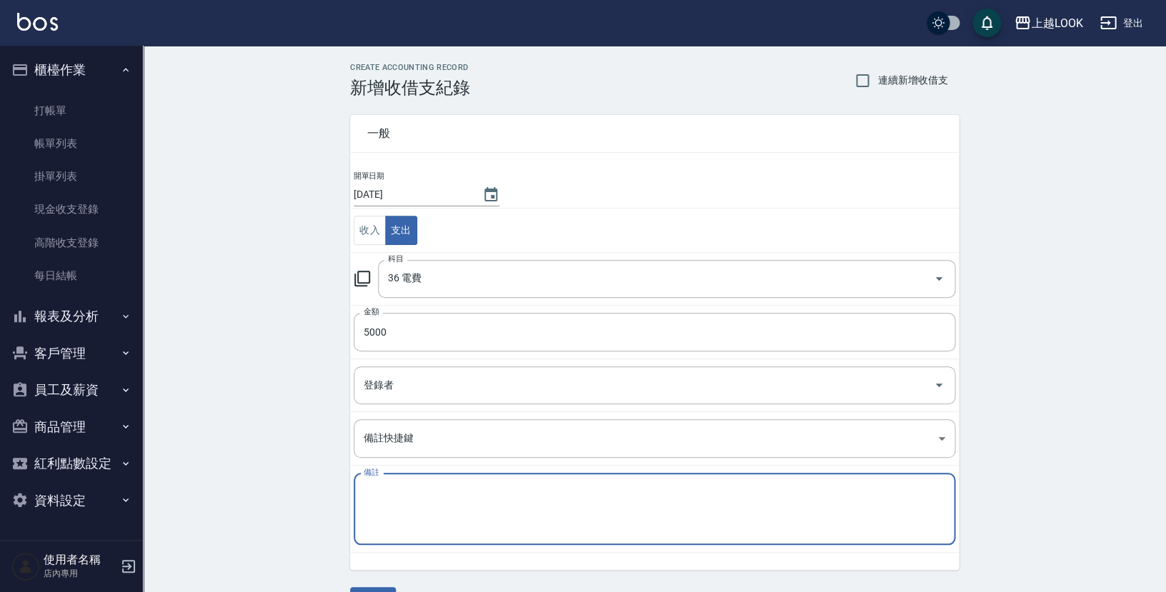
click at [412, 486] on textarea "備註" at bounding box center [655, 509] width 582 height 49
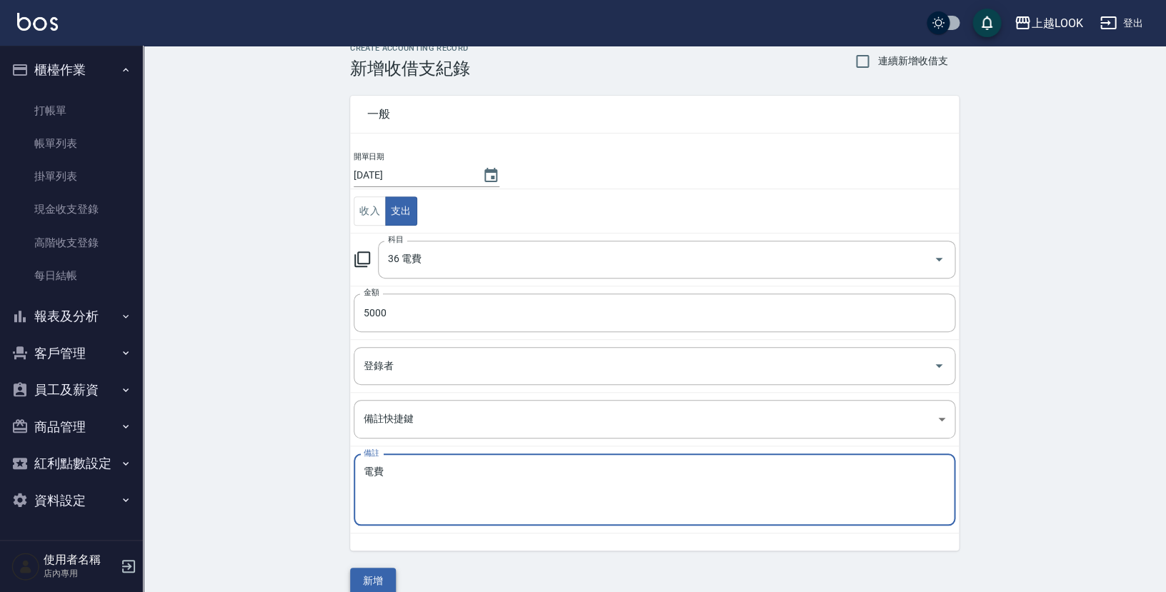
type textarea "電費"
click at [376, 572] on button "新增" at bounding box center [373, 581] width 46 height 26
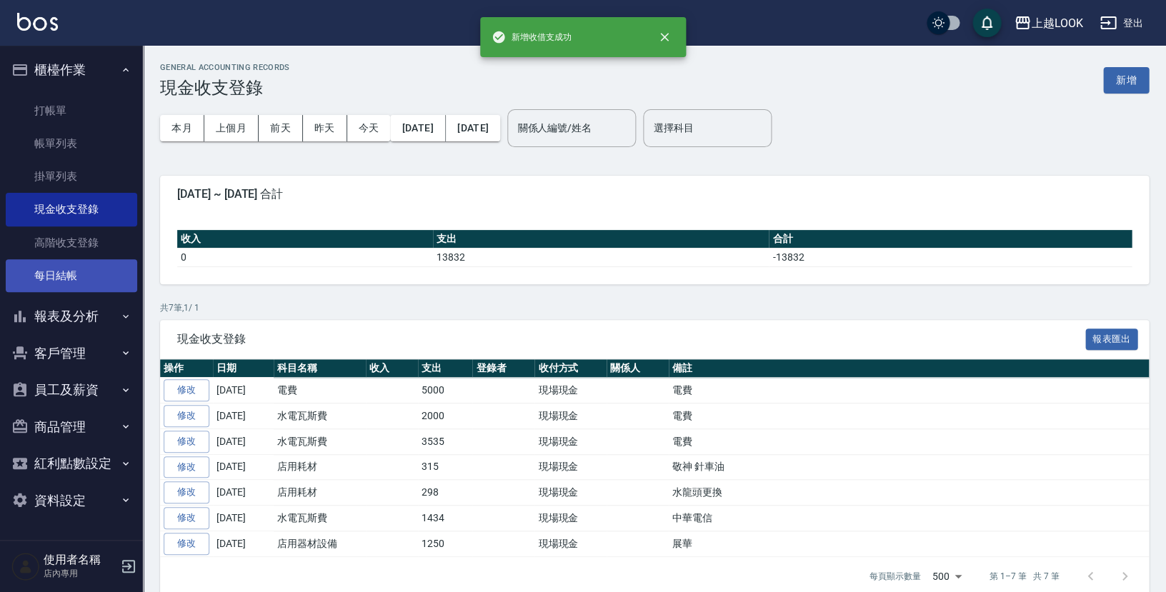
click at [85, 267] on link "每日結帳" at bounding box center [71, 275] width 131 height 33
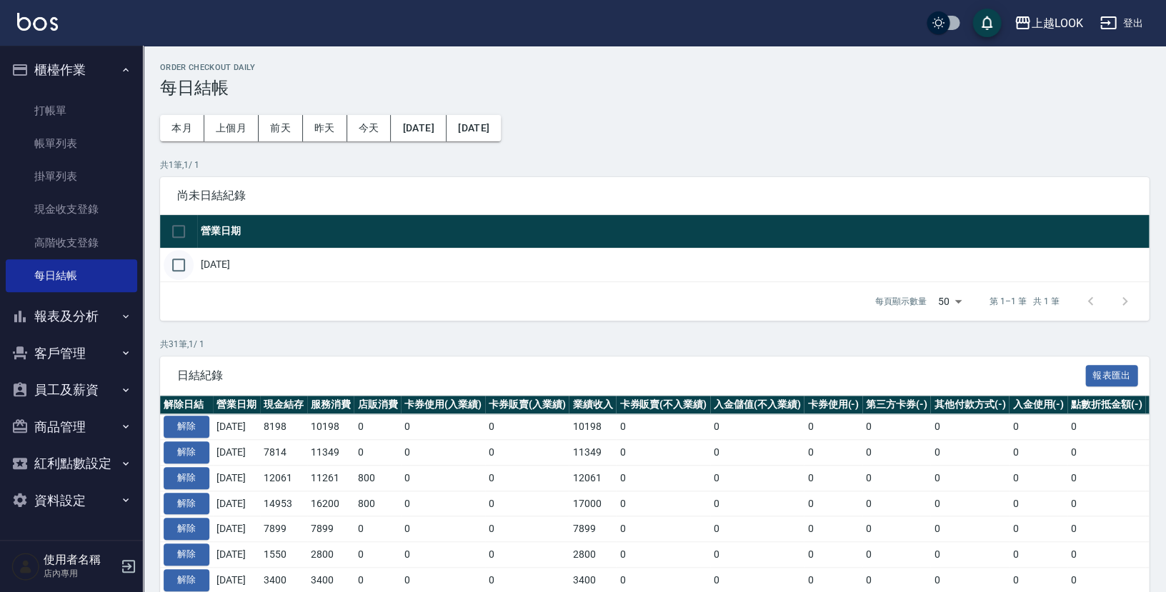
click at [175, 260] on input "checkbox" at bounding box center [179, 265] width 30 height 30
checkbox input "true"
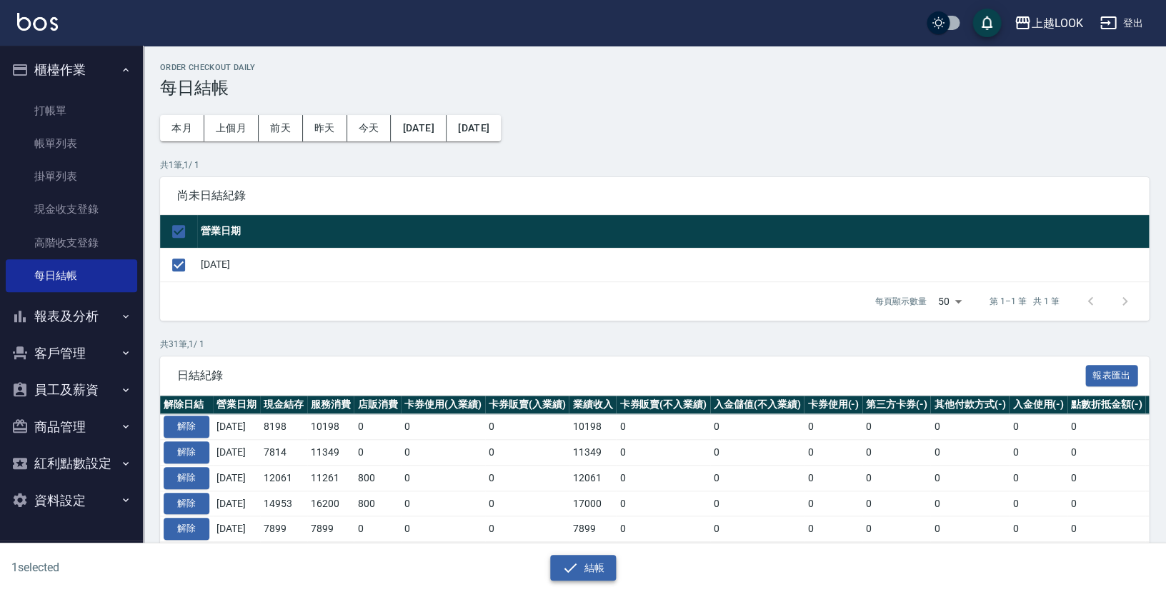
click at [592, 561] on button "結帳" at bounding box center [583, 568] width 66 height 26
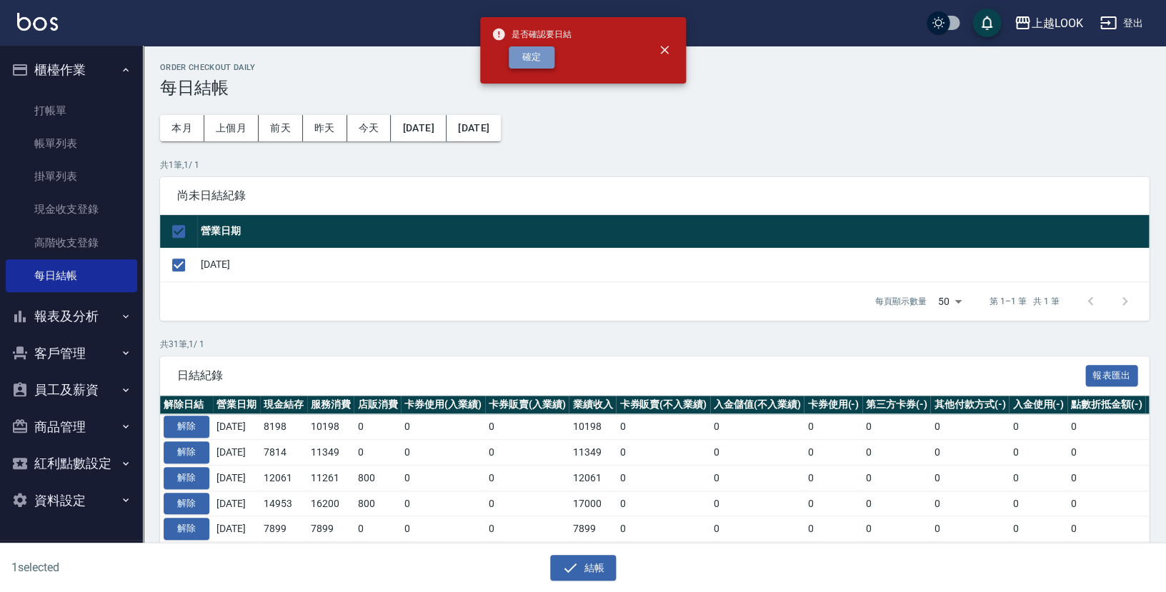
click at [513, 54] on button "確定" at bounding box center [532, 57] width 46 height 22
checkbox input "false"
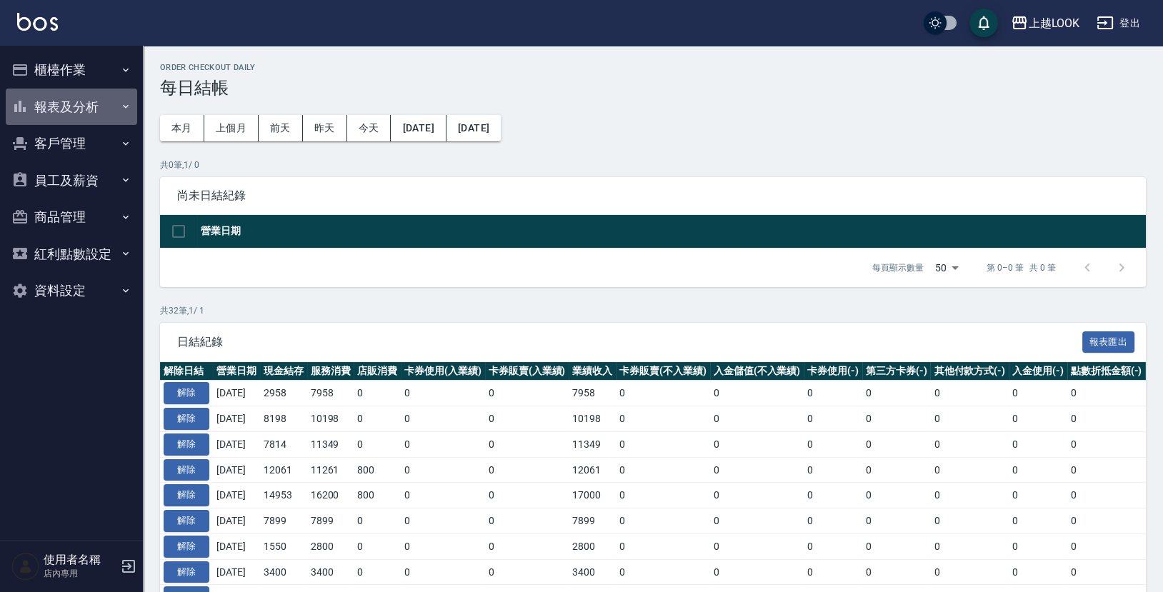
click at [69, 104] on button "報表及分析" at bounding box center [71, 107] width 131 height 37
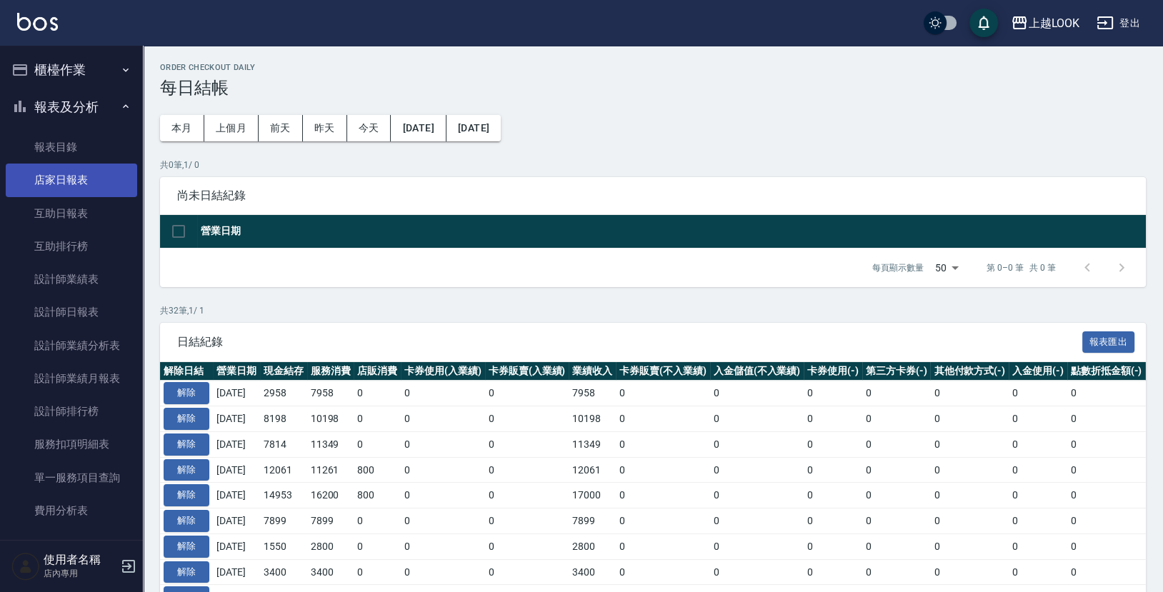
click at [79, 177] on link "店家日報表" at bounding box center [71, 180] width 131 height 33
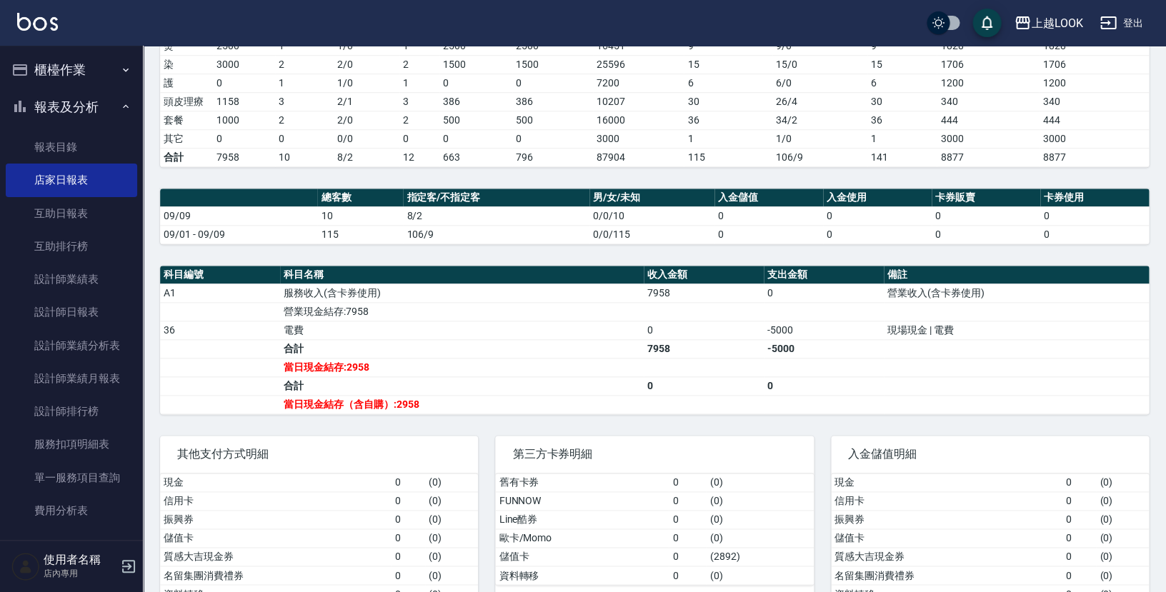
scroll to position [267, 0]
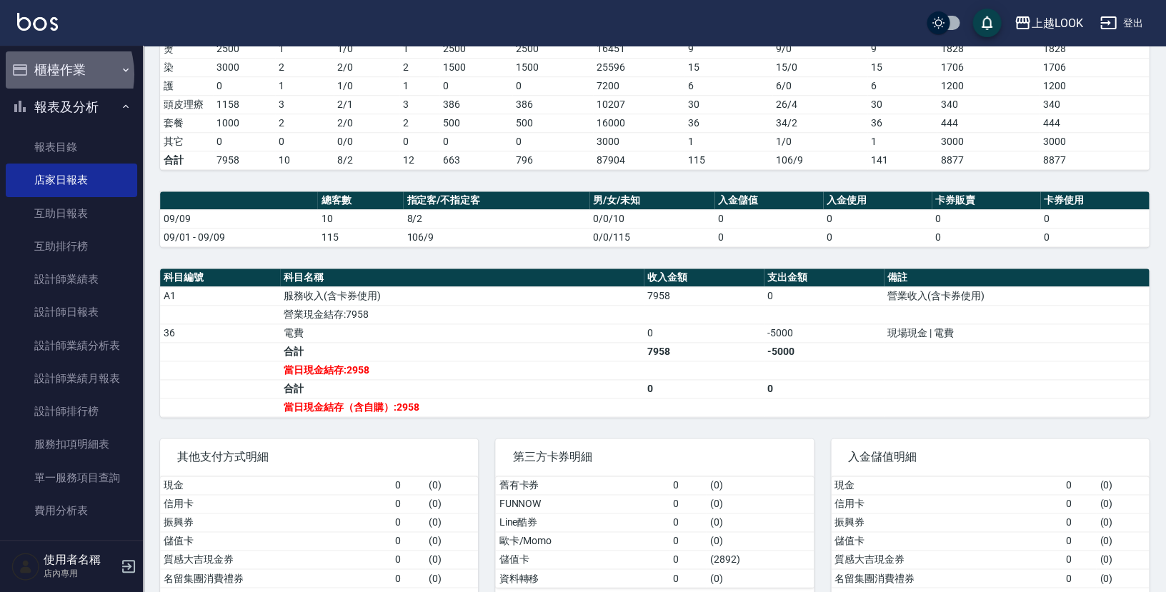
click at [44, 74] on button "櫃檯作業" at bounding box center [71, 69] width 131 height 37
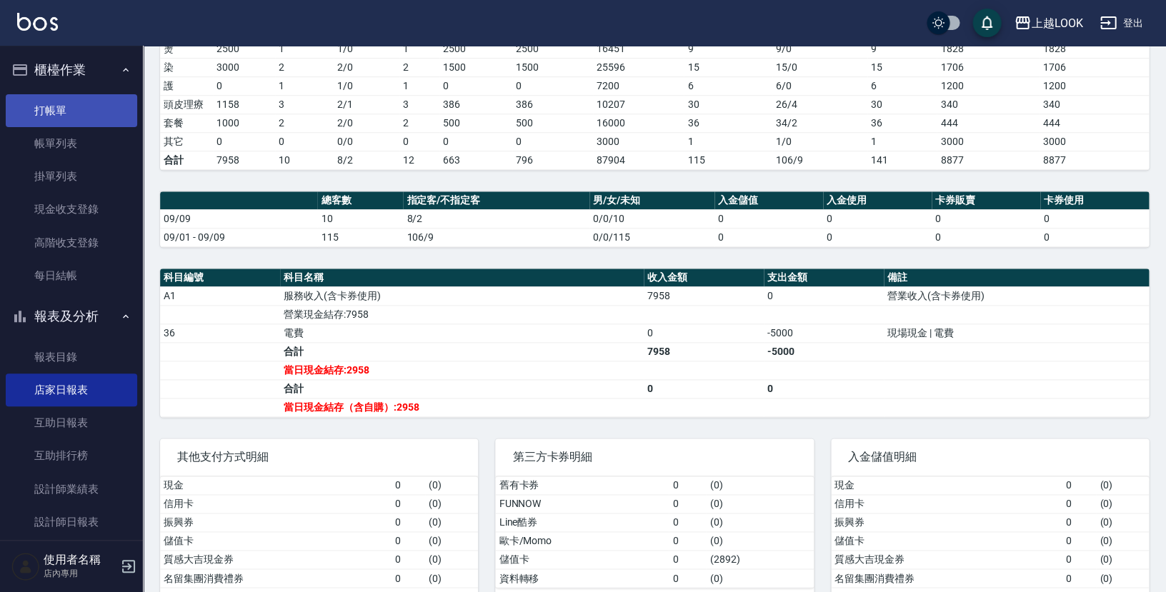
click at [59, 113] on link "打帳單" at bounding box center [71, 110] width 131 height 33
